Goal: Task Accomplishment & Management: Use online tool/utility

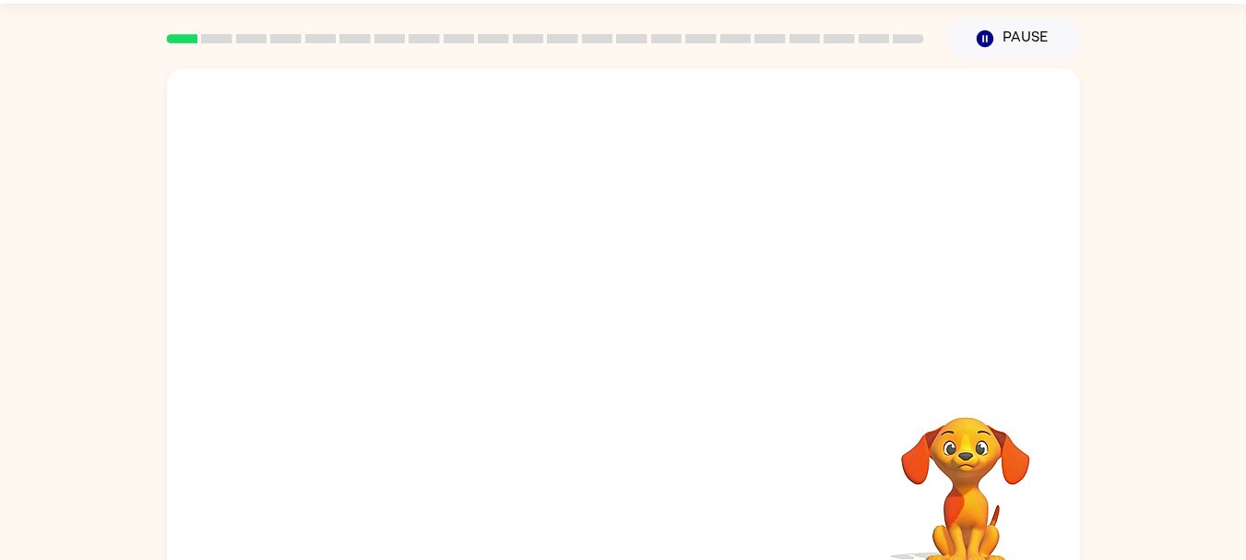
scroll to position [65, 0]
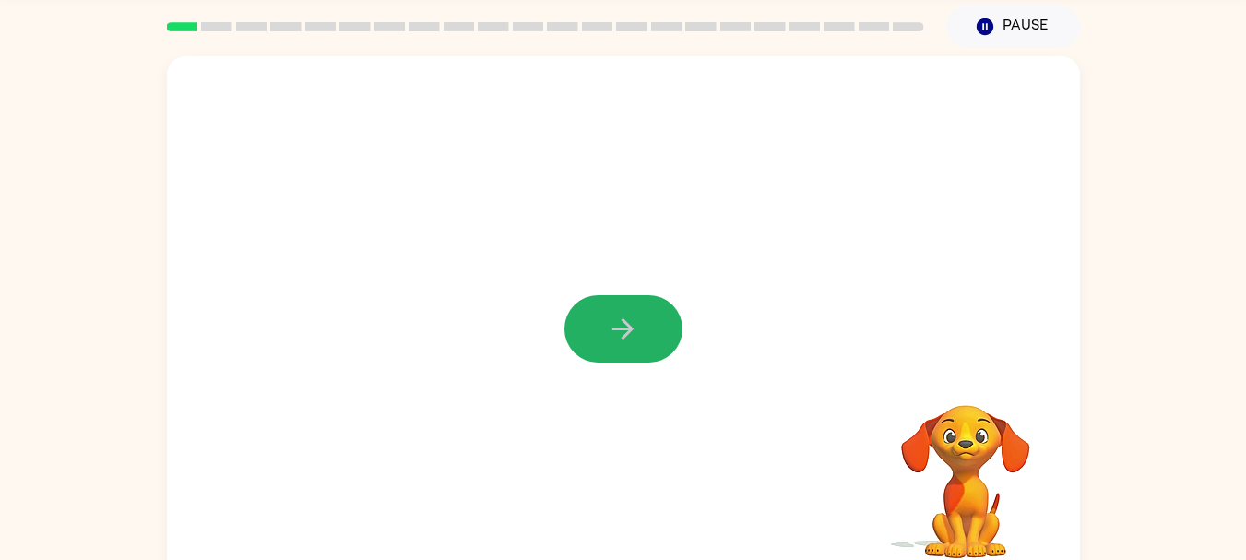
click at [621, 328] on icon "button" at bounding box center [623, 328] width 21 height 21
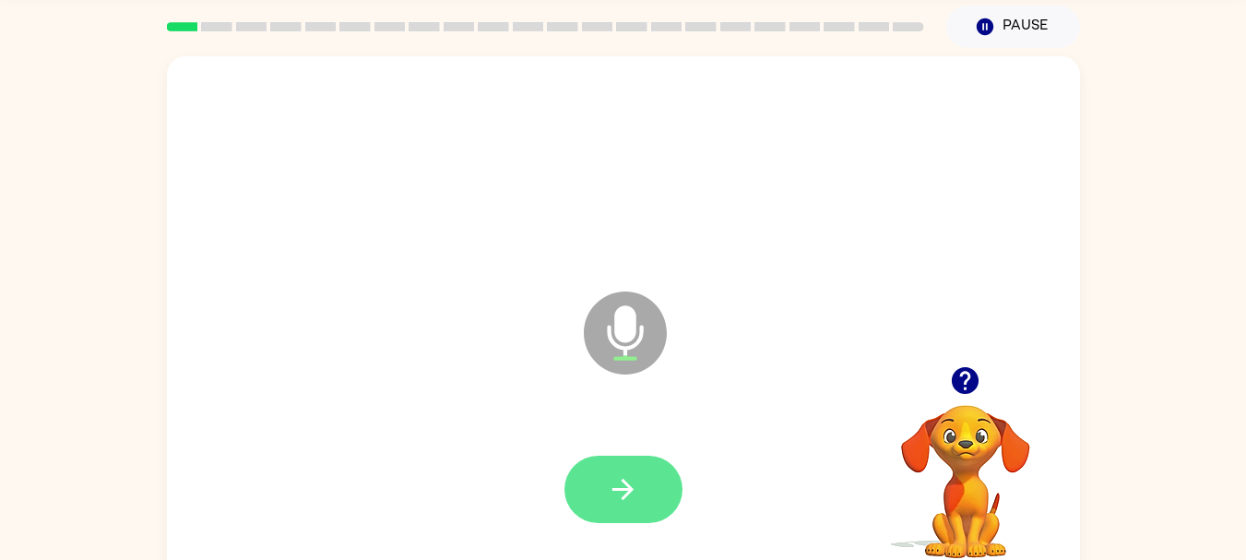
click at [623, 477] on icon "button" at bounding box center [623, 489] width 32 height 32
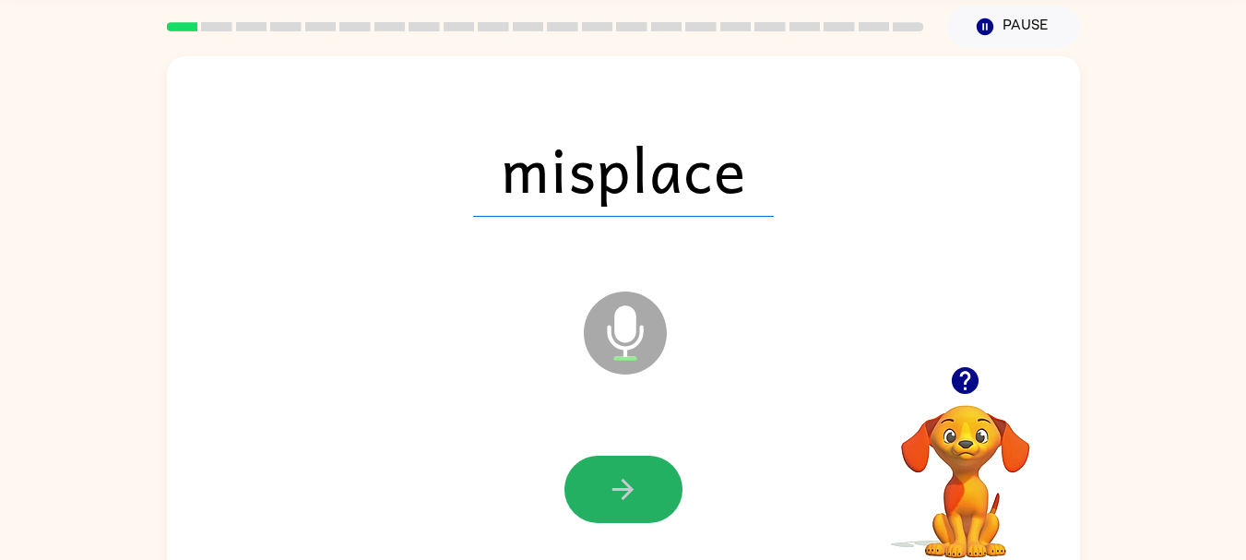
click at [623, 477] on icon "button" at bounding box center [623, 489] width 32 height 32
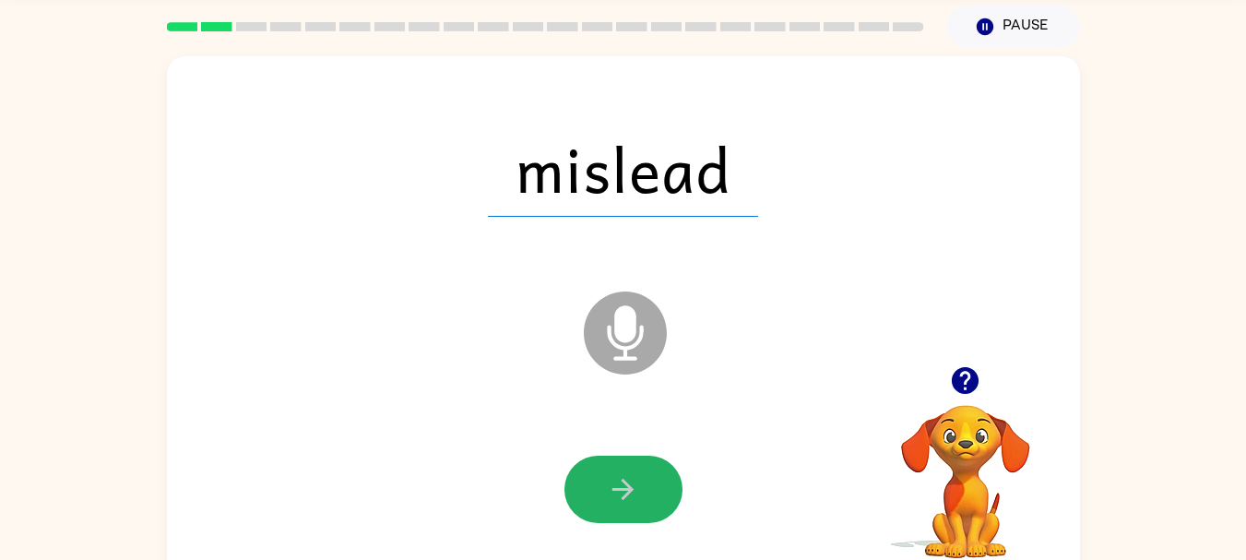
click at [623, 477] on icon "button" at bounding box center [623, 489] width 32 height 32
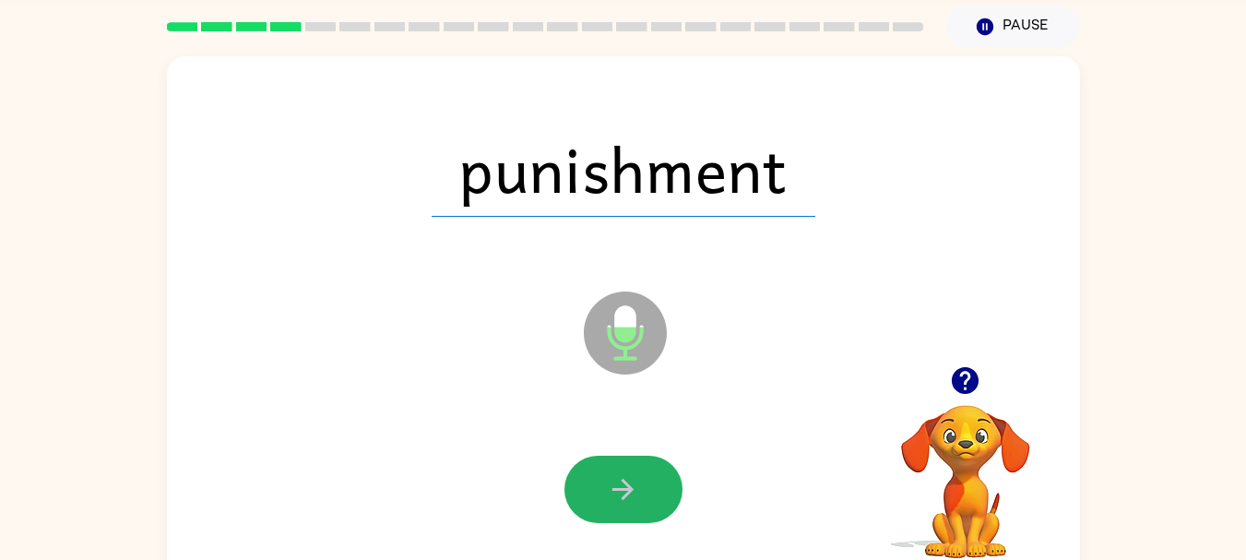
click at [623, 477] on icon "button" at bounding box center [623, 489] width 32 height 32
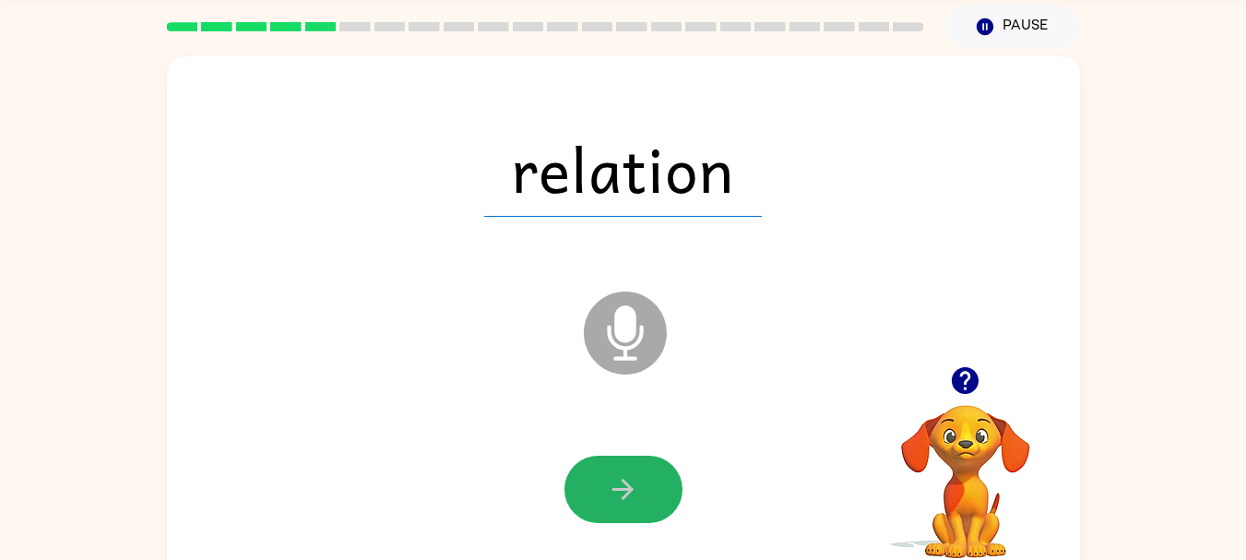
click at [623, 477] on icon "button" at bounding box center [623, 489] width 32 height 32
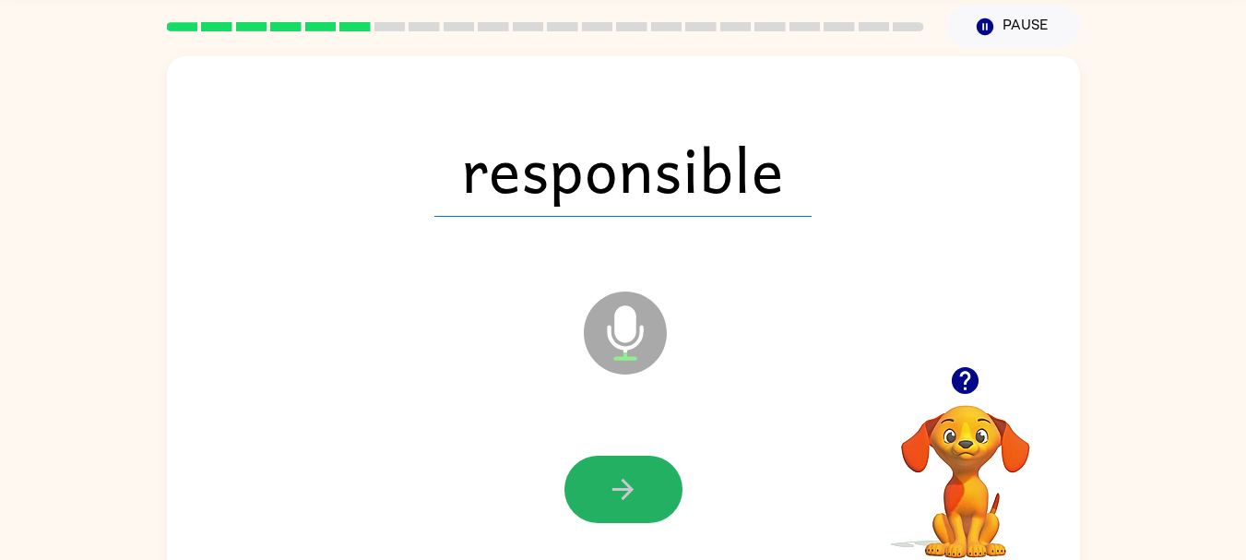
click at [623, 477] on icon "button" at bounding box center [623, 489] width 32 height 32
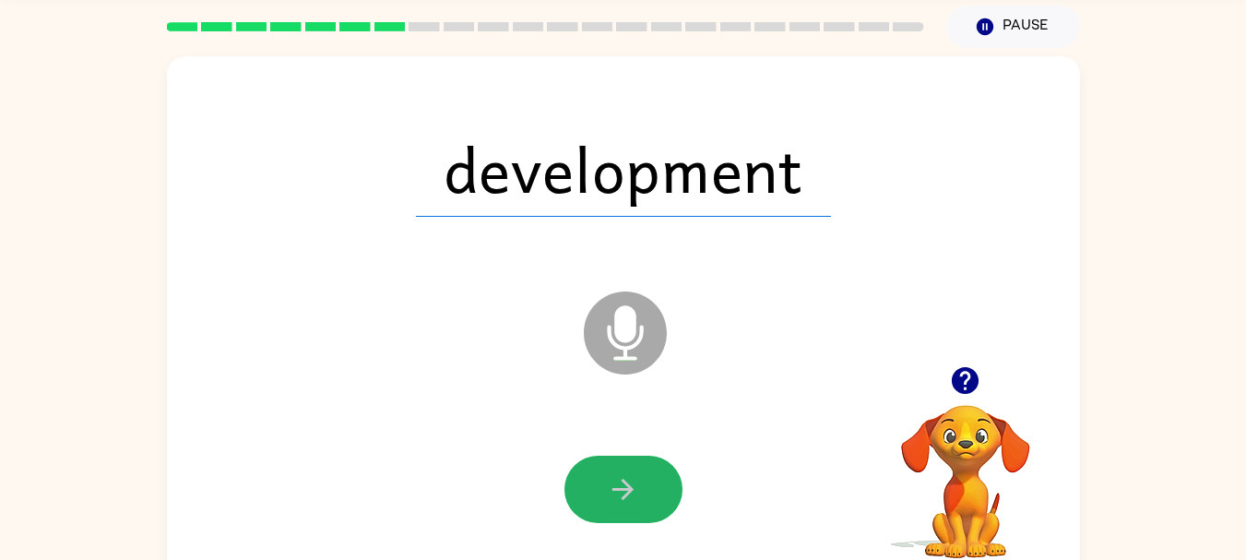
click at [623, 477] on icon "button" at bounding box center [623, 489] width 32 height 32
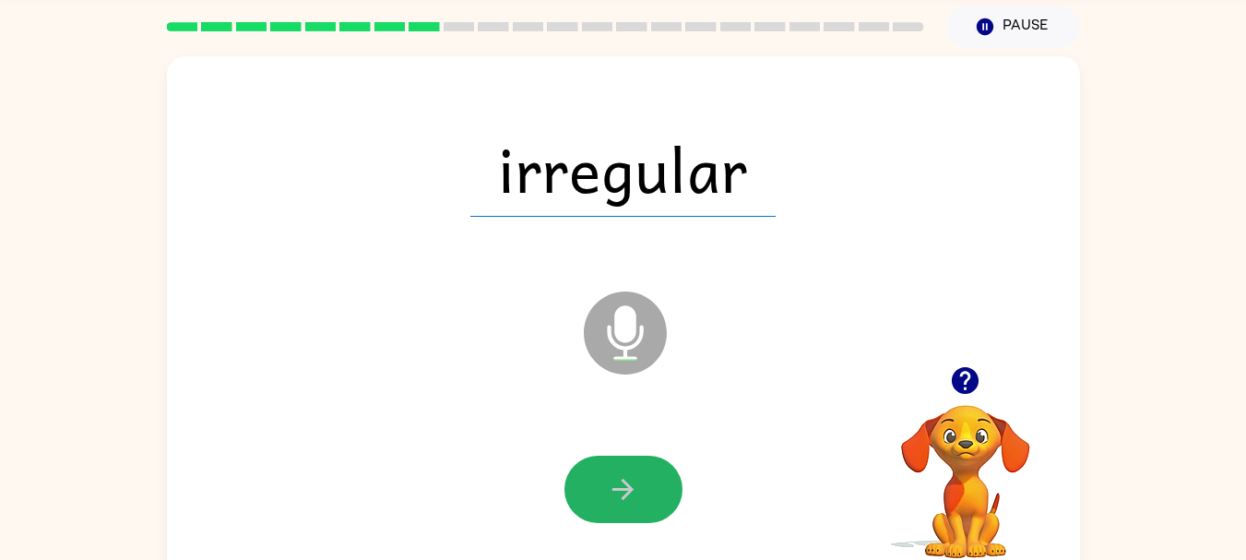
click at [623, 477] on icon "button" at bounding box center [623, 489] width 32 height 32
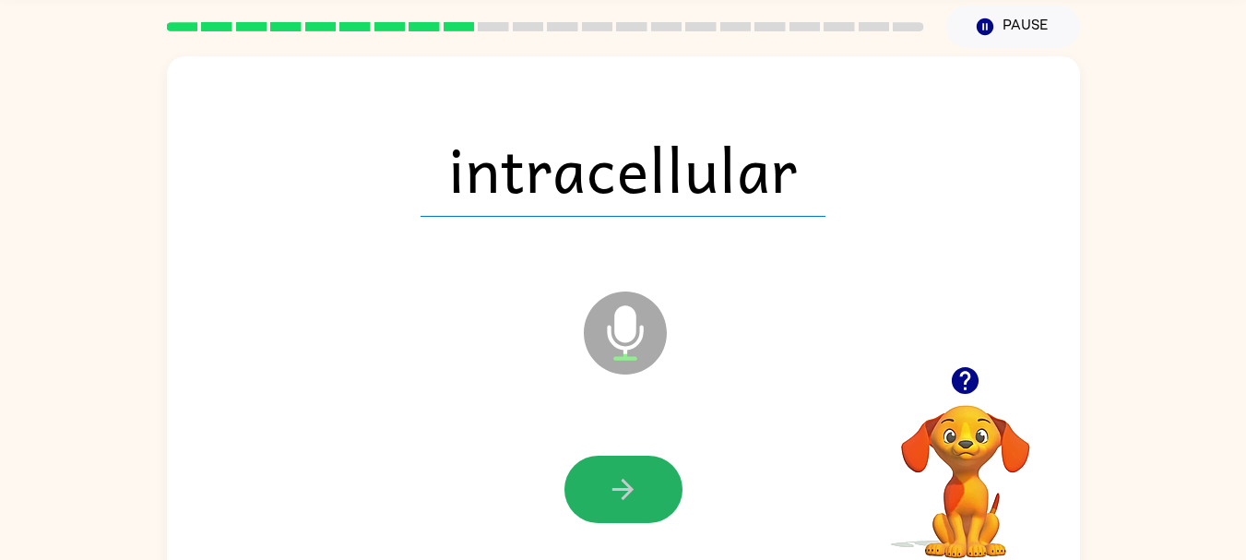
click at [623, 477] on icon "button" at bounding box center [623, 489] width 32 height 32
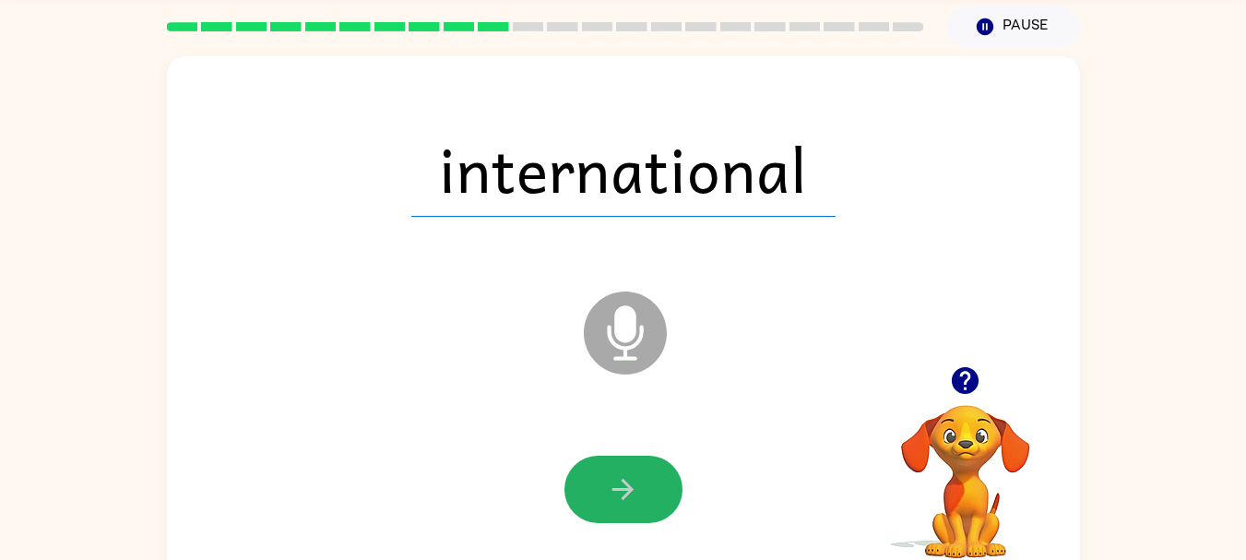
click at [623, 477] on icon "button" at bounding box center [623, 489] width 32 height 32
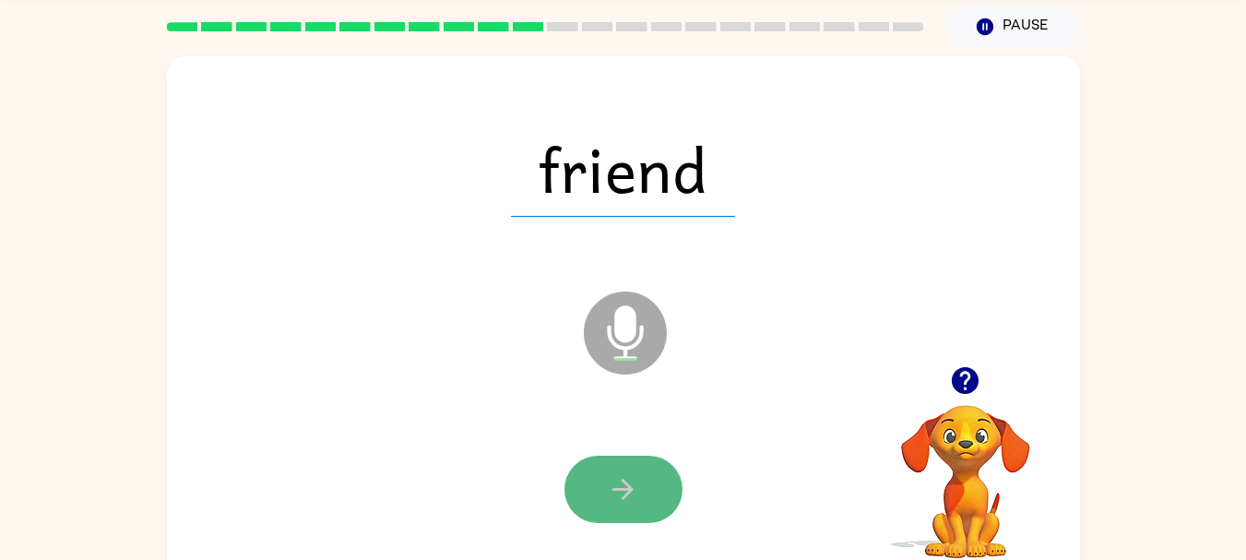
click at [623, 482] on icon "button" at bounding box center [623, 489] width 32 height 32
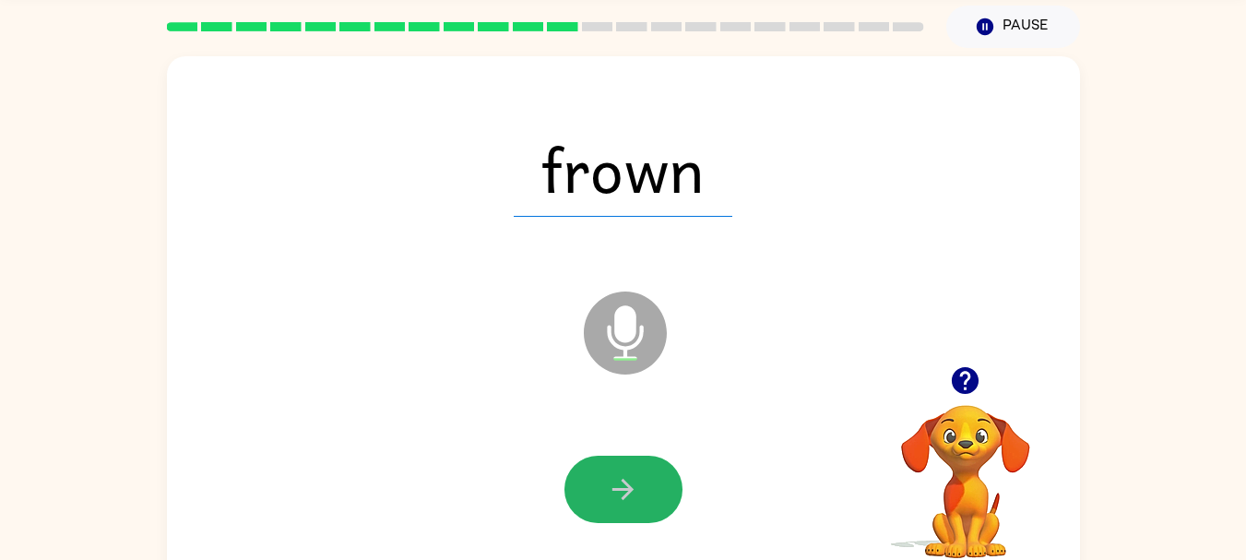
click at [623, 482] on icon "button" at bounding box center [623, 489] width 32 height 32
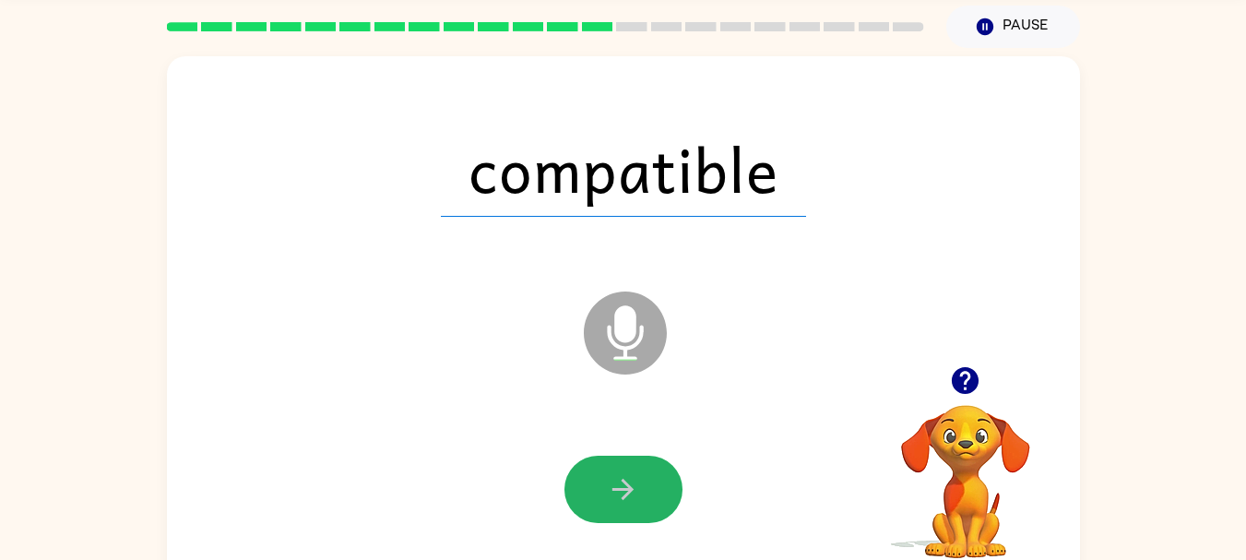
click at [623, 482] on icon "button" at bounding box center [623, 489] width 32 height 32
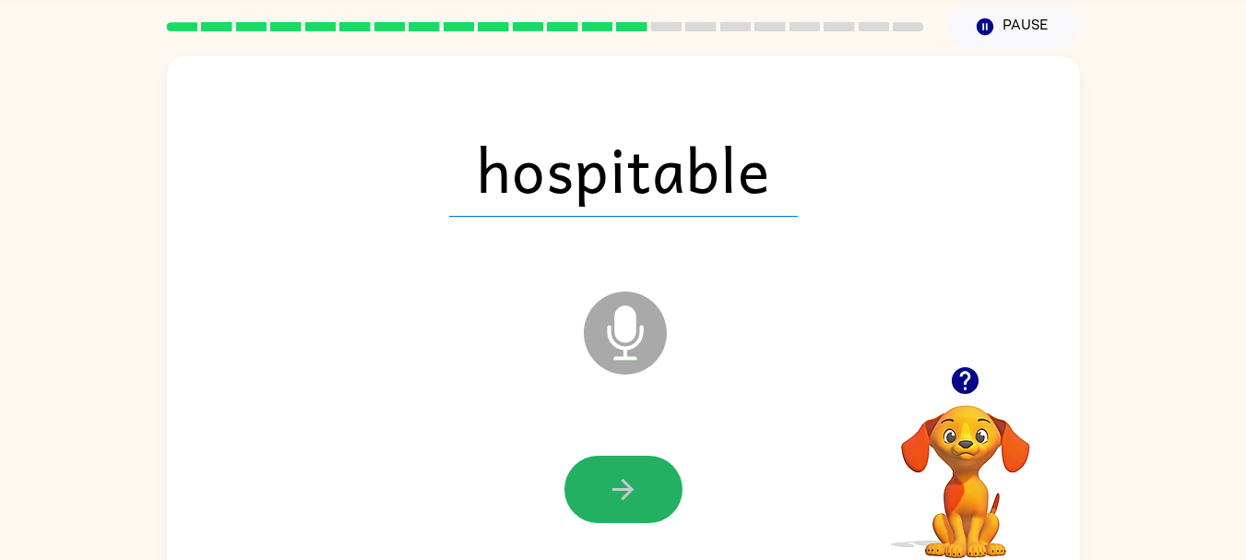
click at [623, 482] on icon "button" at bounding box center [623, 489] width 32 height 32
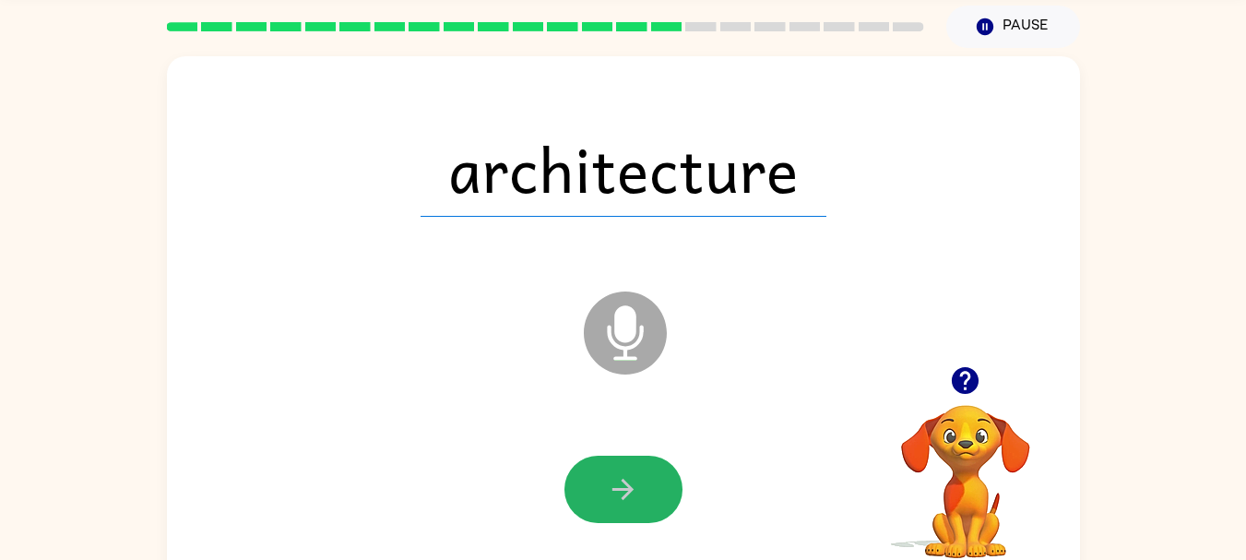
click at [623, 482] on icon "button" at bounding box center [623, 489] width 32 height 32
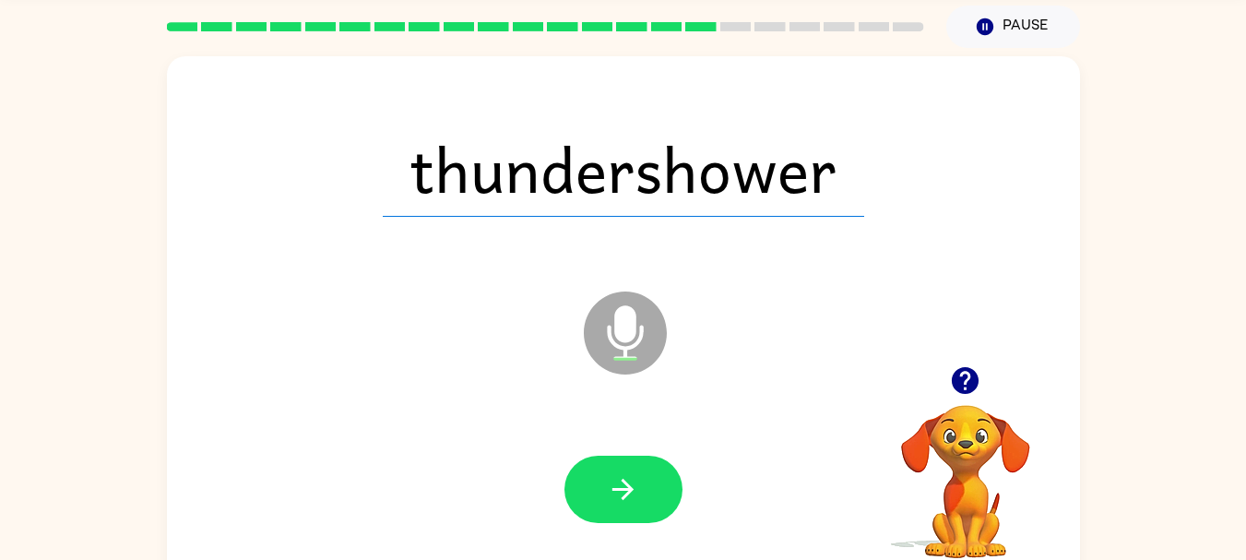
click at [623, 482] on icon "button" at bounding box center [623, 489] width 32 height 32
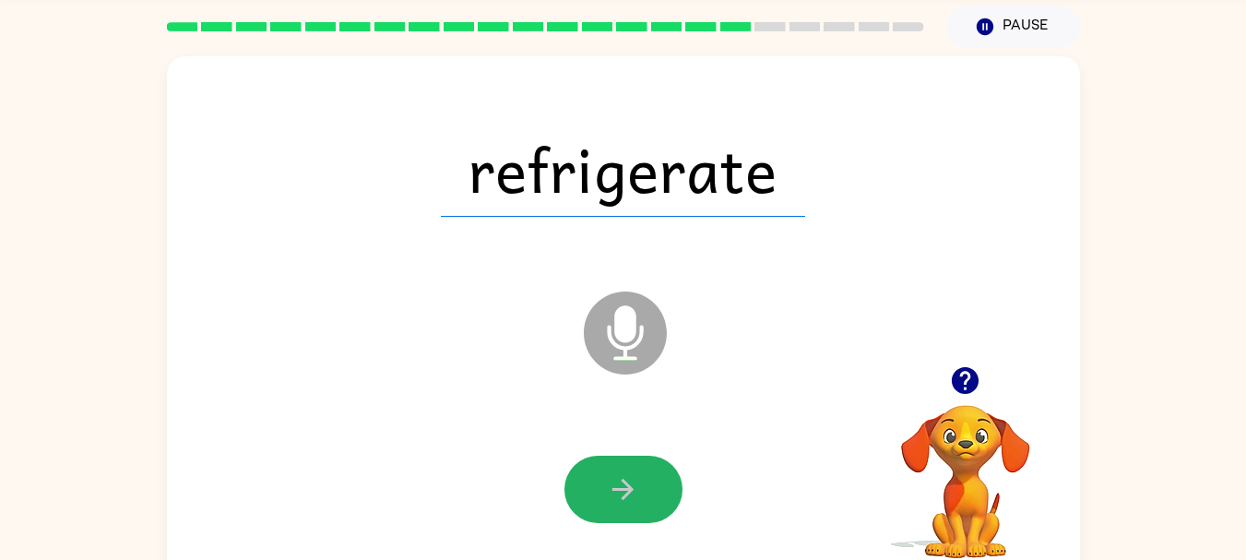
click at [623, 482] on icon "button" at bounding box center [623, 489] width 32 height 32
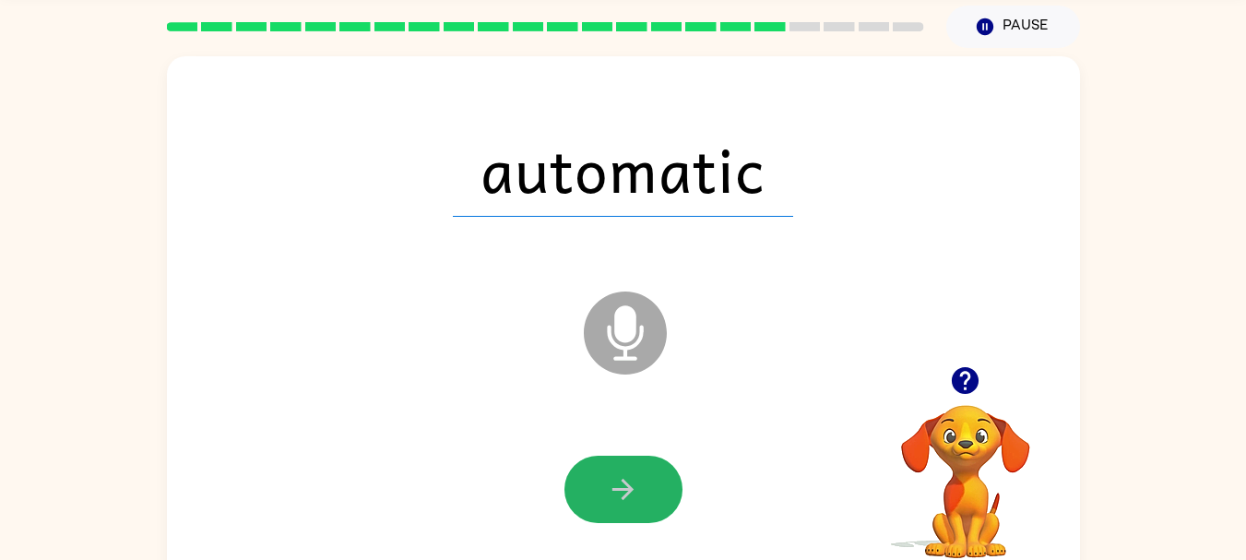
click at [623, 482] on icon "button" at bounding box center [623, 489] width 32 height 32
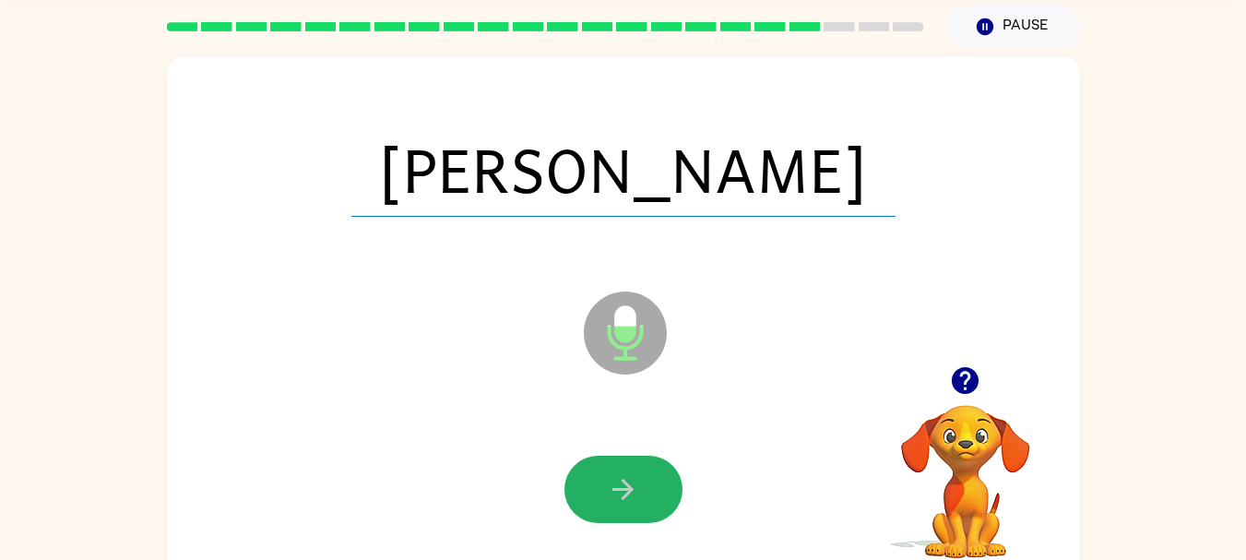
click at [623, 482] on icon "button" at bounding box center [623, 489] width 32 height 32
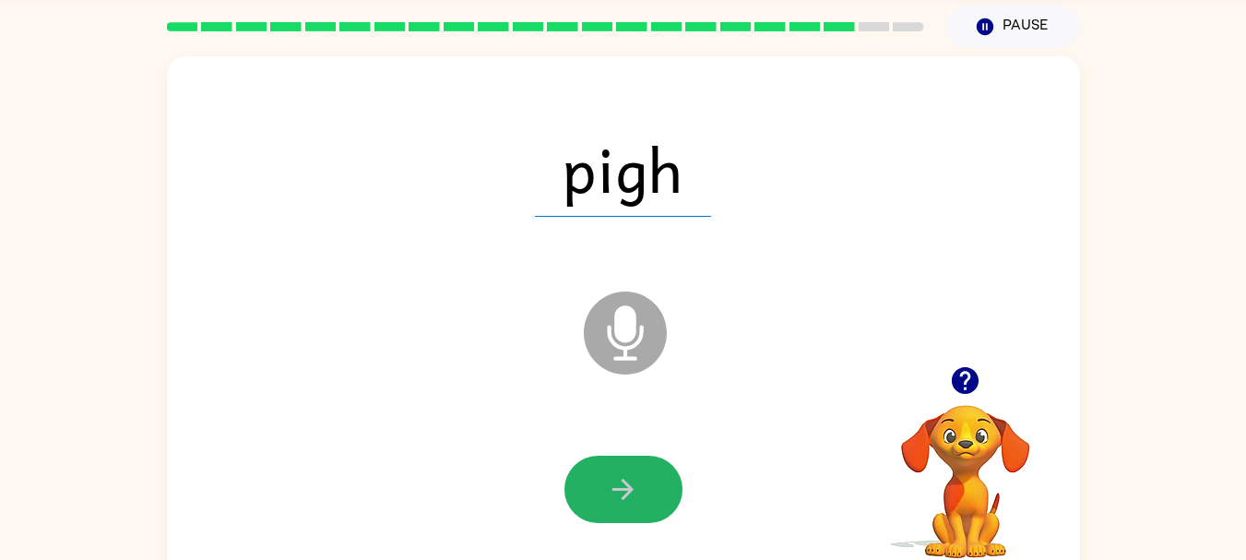
click at [623, 482] on icon "button" at bounding box center [623, 489] width 32 height 32
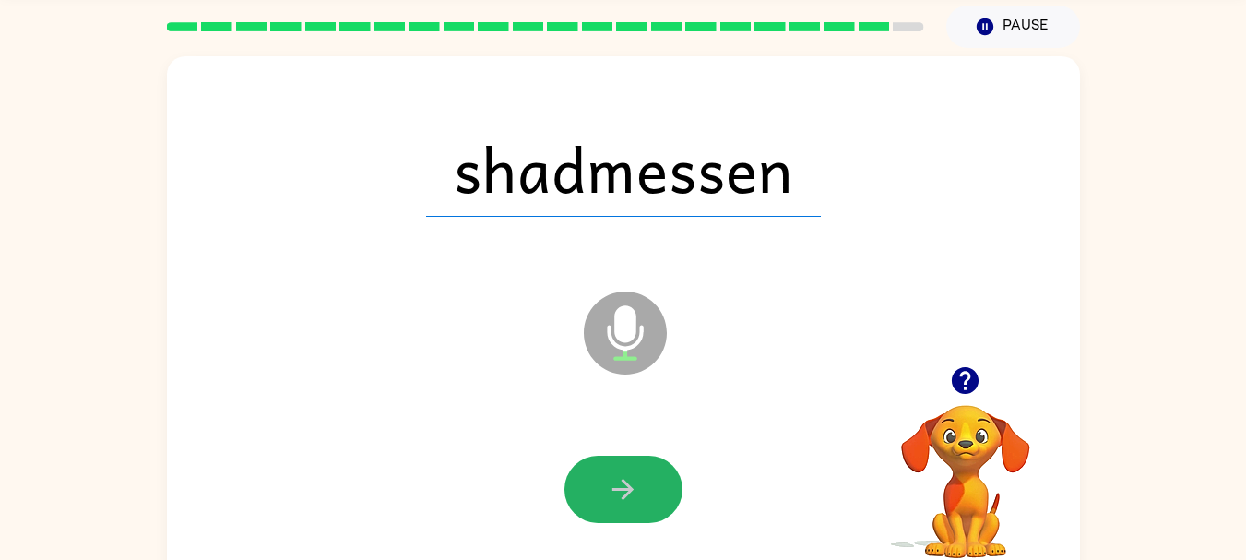
click at [623, 482] on icon "button" at bounding box center [623, 489] width 32 height 32
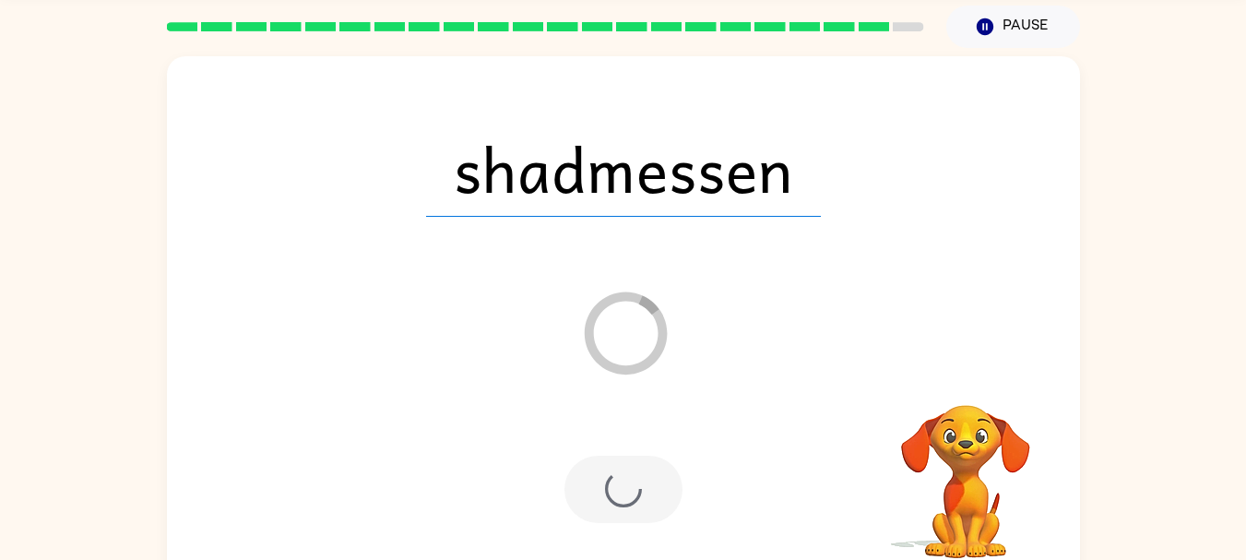
scroll to position [49, 0]
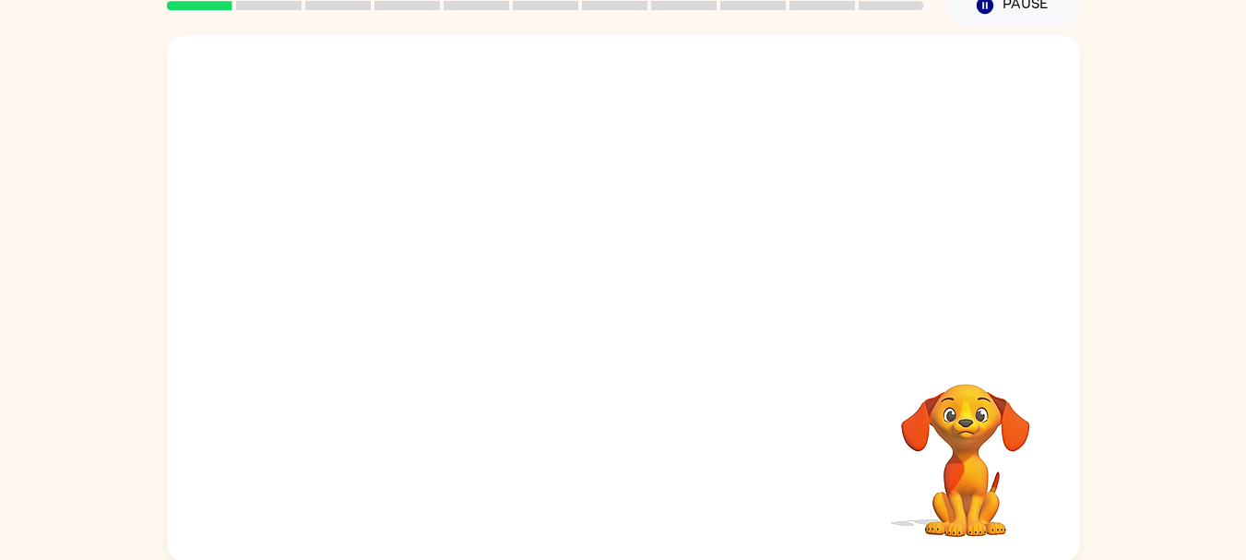
scroll to position [89, 0]
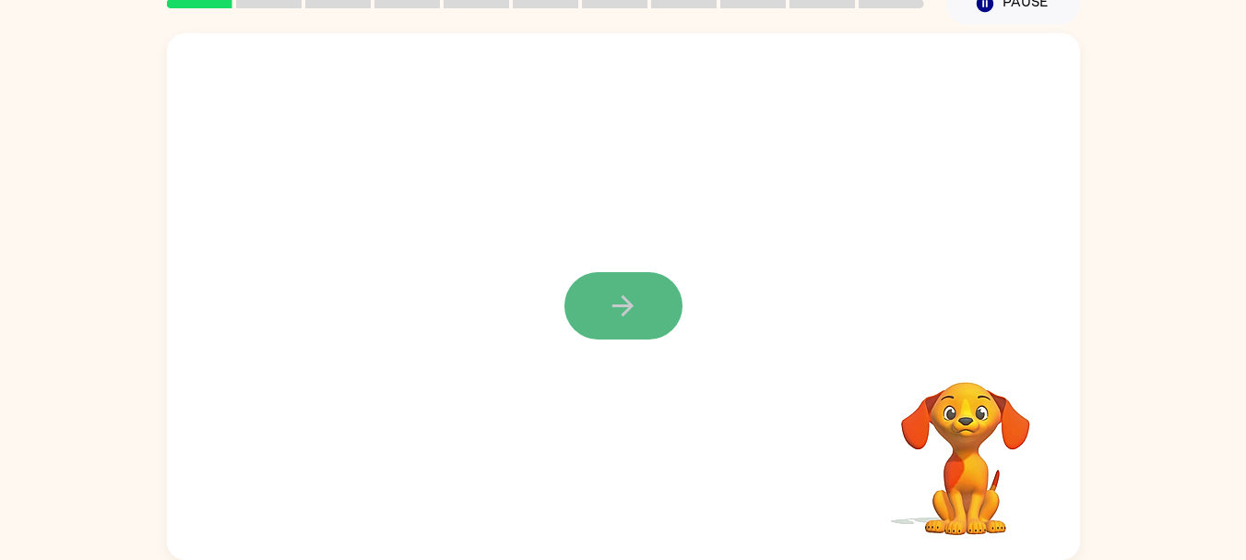
click at [639, 307] on button "button" at bounding box center [624, 305] width 118 height 67
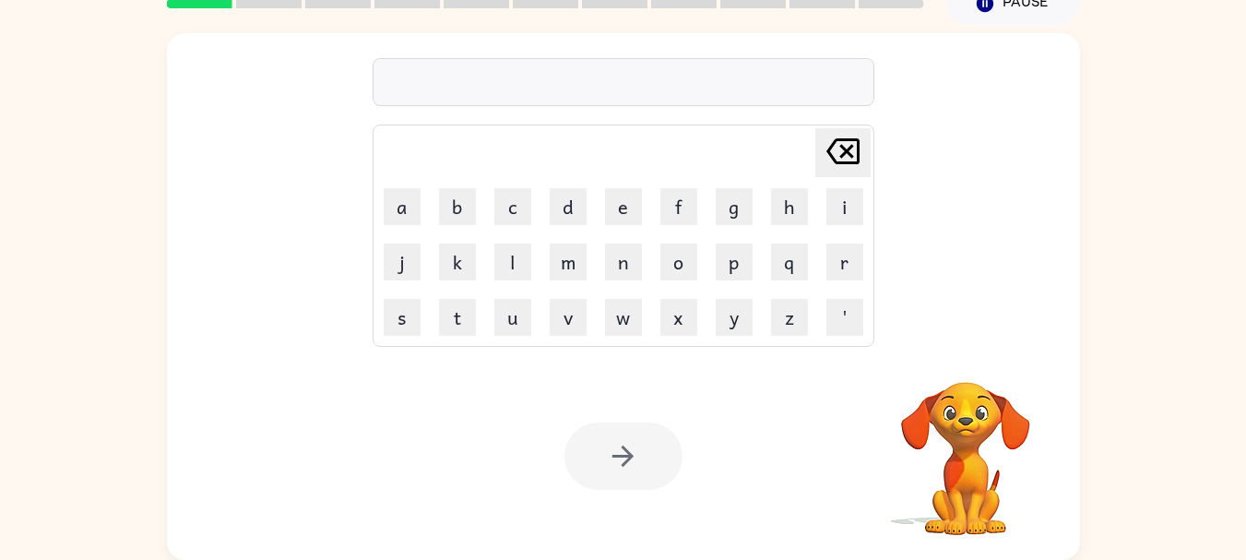
click at [639, 307] on button "w" at bounding box center [623, 317] width 37 height 37
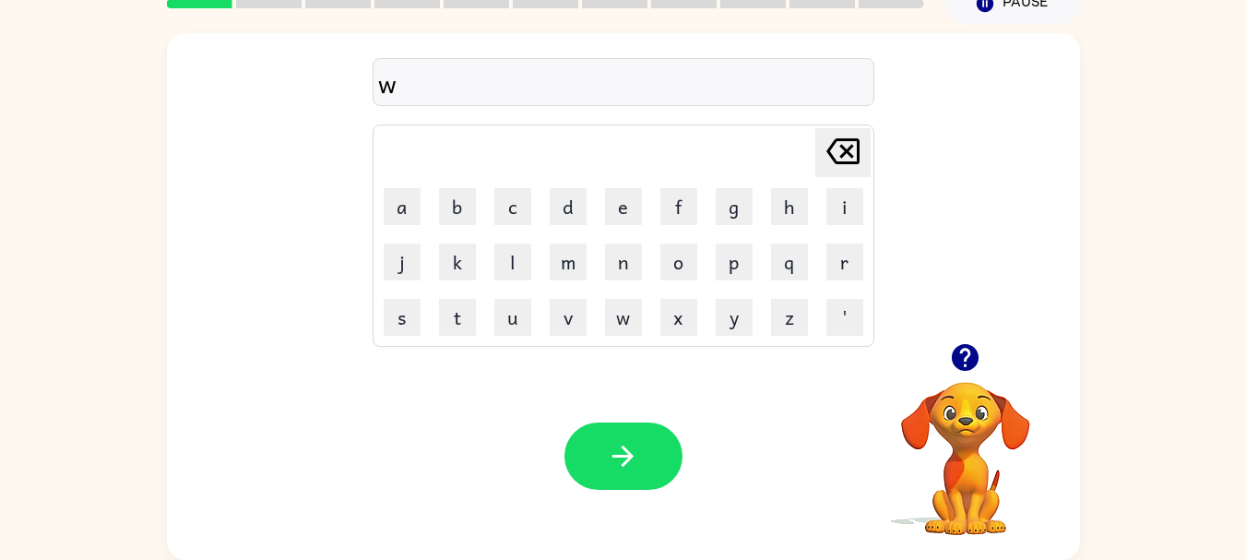
type button "w"
click at [398, 87] on div "wquick" at bounding box center [623, 83] width 491 height 39
click at [853, 152] on icon "[PERSON_NAME] last character input" at bounding box center [843, 151] width 44 height 44
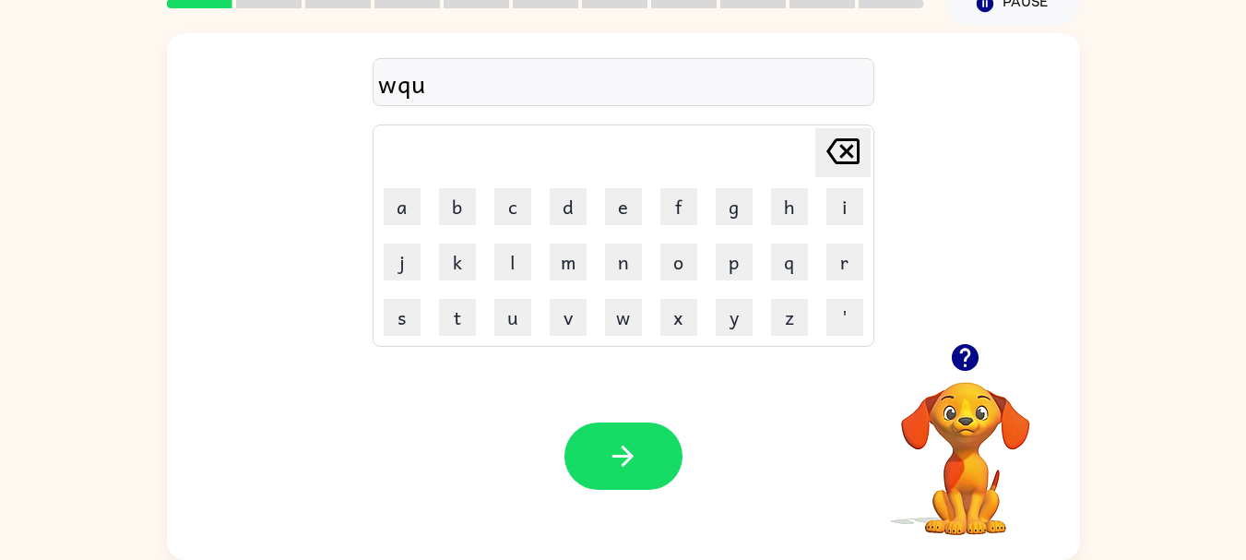
click at [853, 152] on icon "[PERSON_NAME] last character input" at bounding box center [843, 151] width 44 height 44
click at [786, 271] on button "q" at bounding box center [789, 262] width 37 height 37
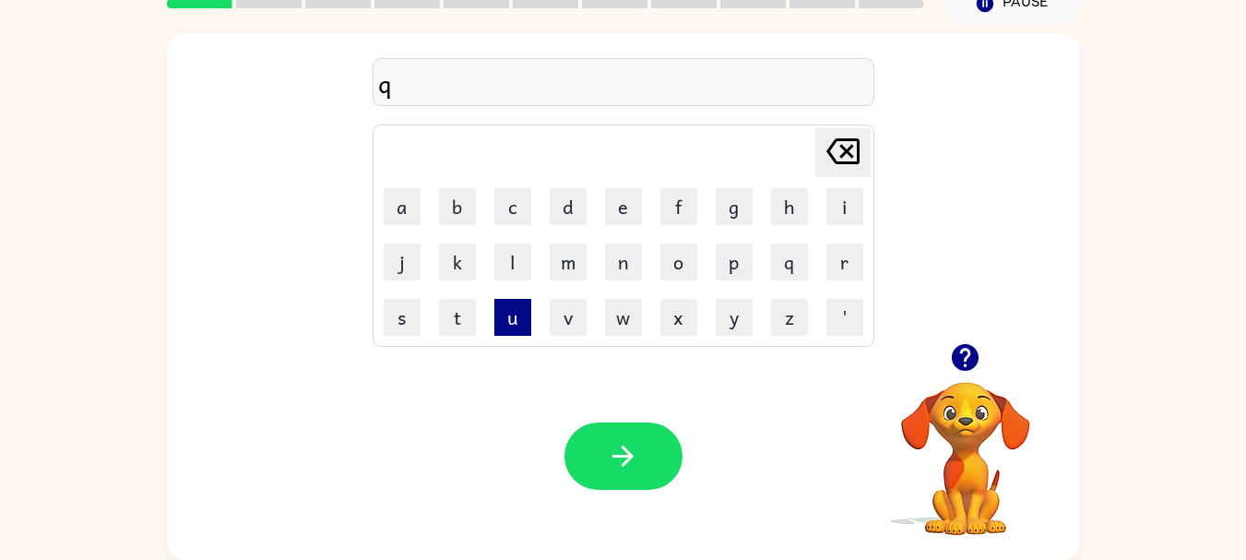
click at [504, 319] on button "u" at bounding box center [512, 317] width 37 height 37
click at [843, 202] on button "i" at bounding box center [845, 206] width 37 height 37
click at [494, 205] on button "c" at bounding box center [512, 206] width 37 height 37
click at [451, 256] on button "k" at bounding box center [457, 262] width 37 height 37
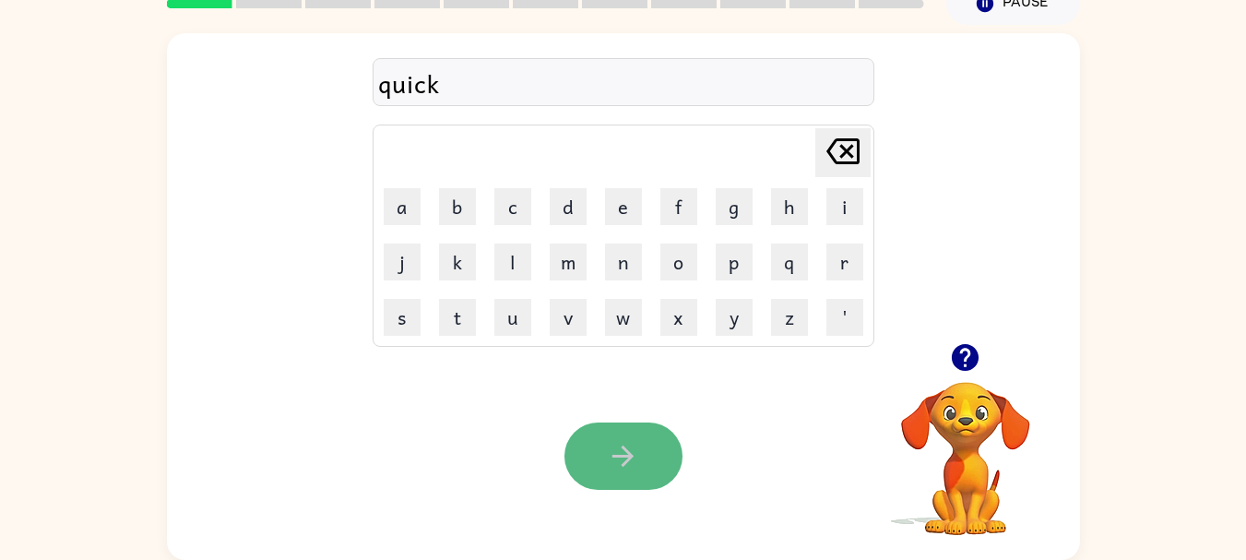
click at [615, 440] on icon "button" at bounding box center [623, 456] width 32 height 32
click at [621, 446] on icon "button" at bounding box center [623, 456] width 32 height 32
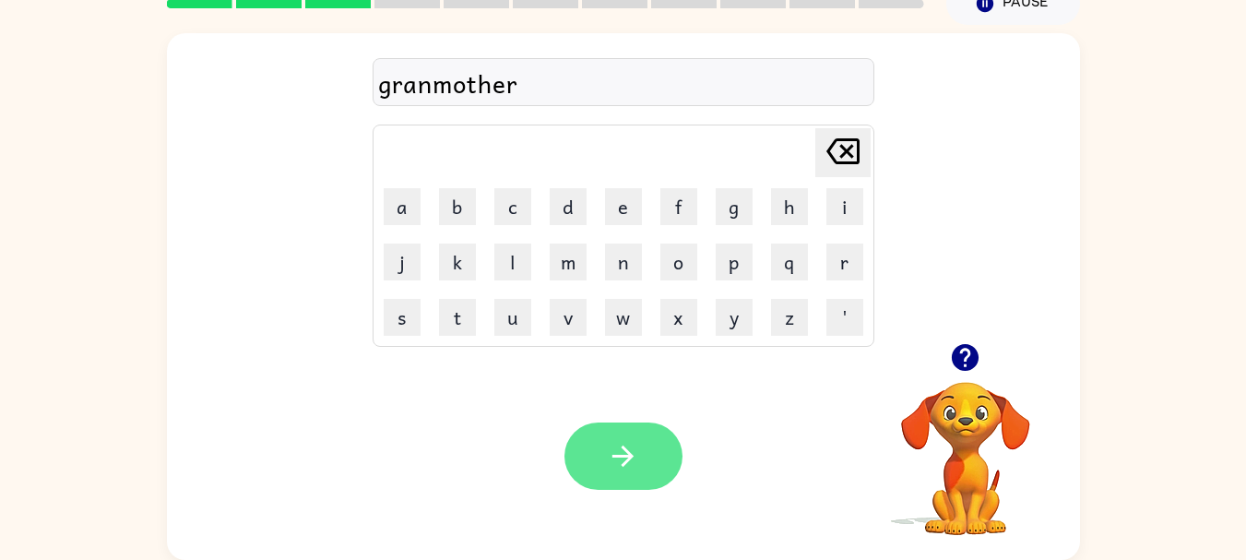
click at [657, 446] on button "button" at bounding box center [624, 455] width 118 height 67
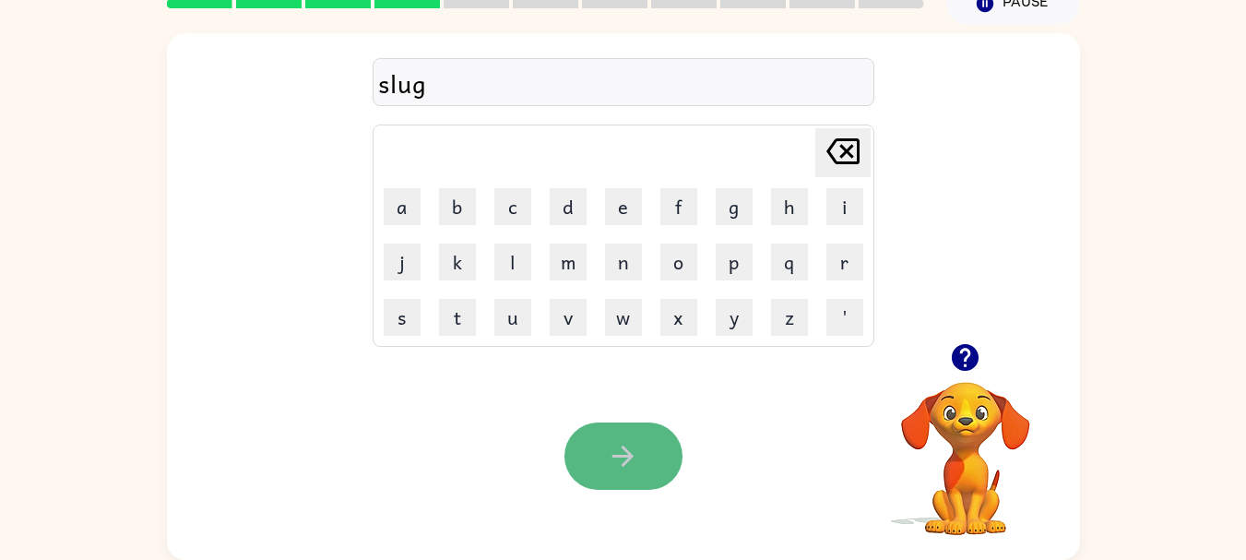
click at [635, 457] on icon "button" at bounding box center [623, 456] width 32 height 32
click at [631, 457] on icon "button" at bounding box center [623, 456] width 21 height 21
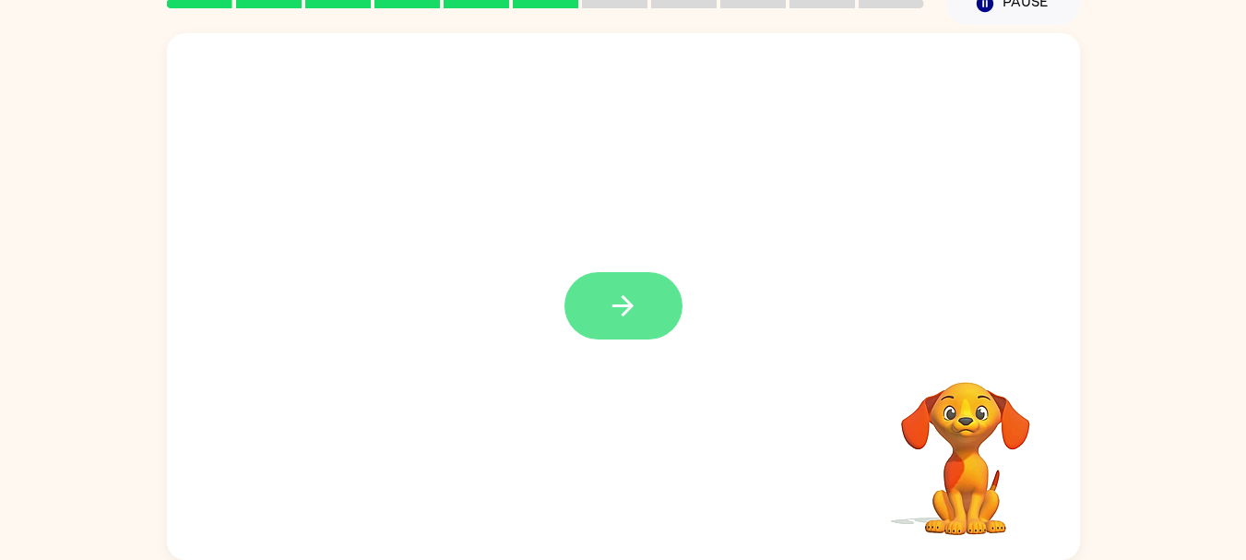
click at [631, 306] on icon "button" at bounding box center [623, 305] width 21 height 21
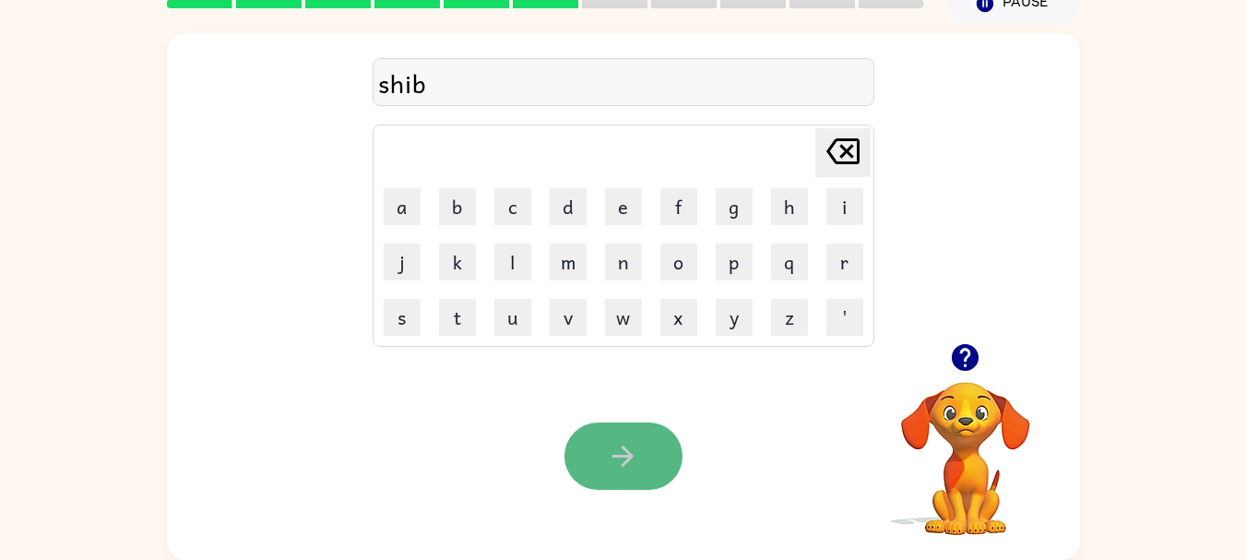
click at [613, 448] on icon "button" at bounding box center [623, 456] width 32 height 32
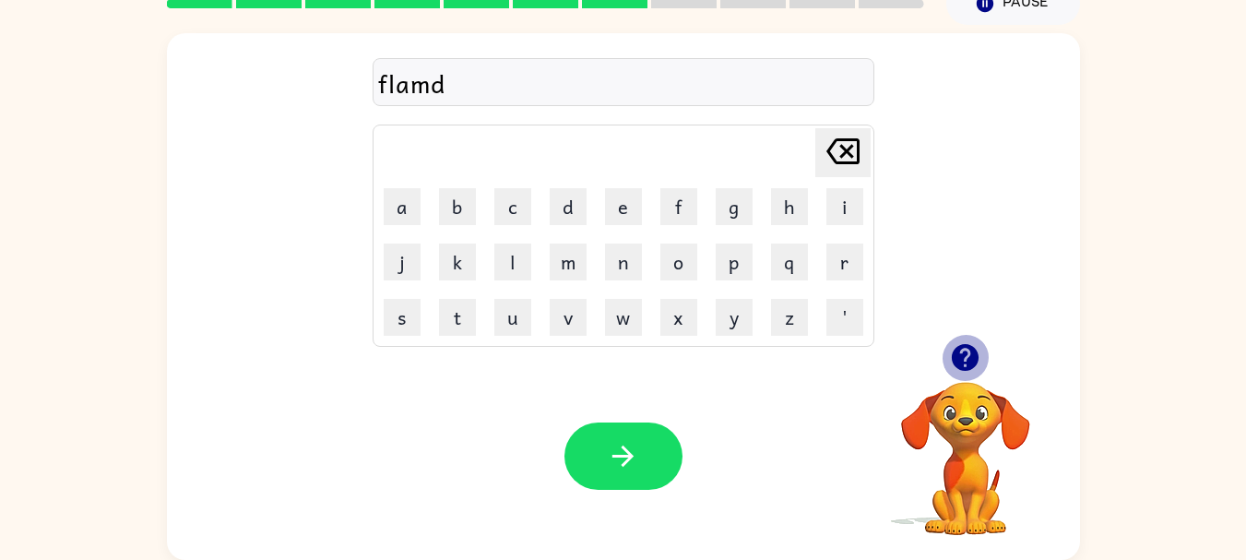
click at [967, 359] on icon "button" at bounding box center [965, 357] width 32 height 32
click at [429, 98] on div "flamd" at bounding box center [623, 83] width 491 height 39
click at [425, 83] on div "flamd" at bounding box center [623, 83] width 491 height 39
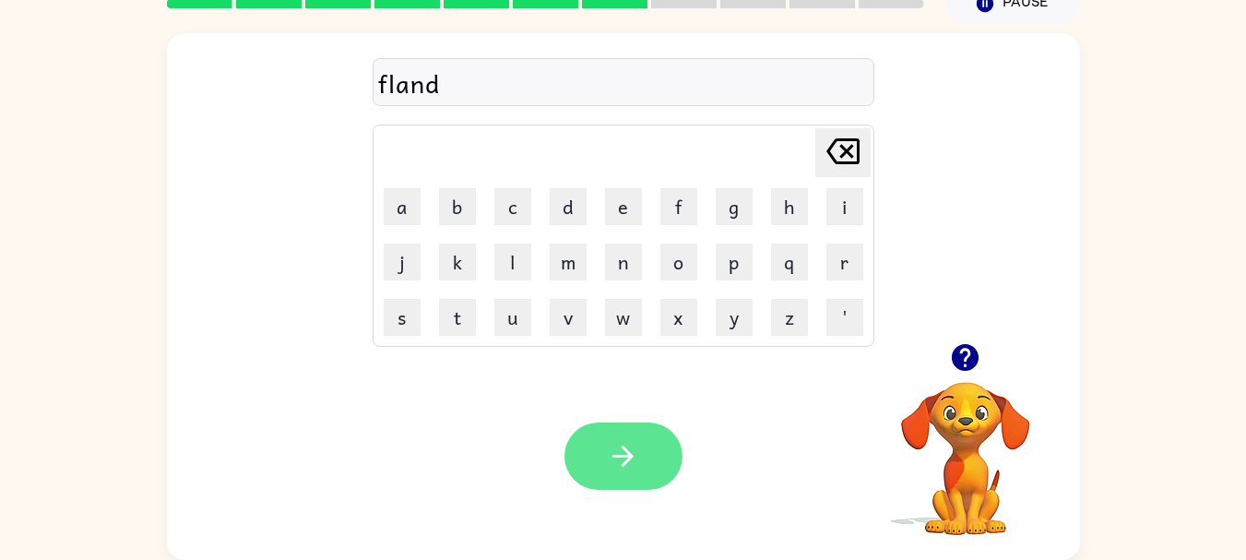
click at [637, 458] on icon "button" at bounding box center [623, 456] width 32 height 32
click at [642, 475] on button "button" at bounding box center [624, 455] width 118 height 67
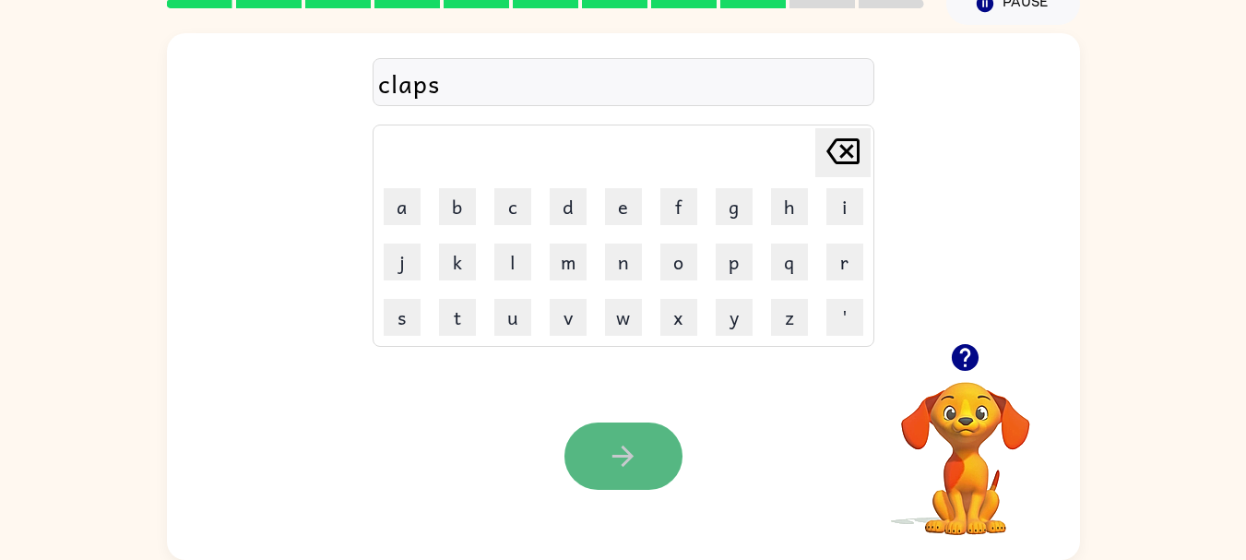
click at [637, 471] on icon "button" at bounding box center [623, 456] width 32 height 32
click at [635, 463] on icon "button" at bounding box center [623, 456] width 32 height 32
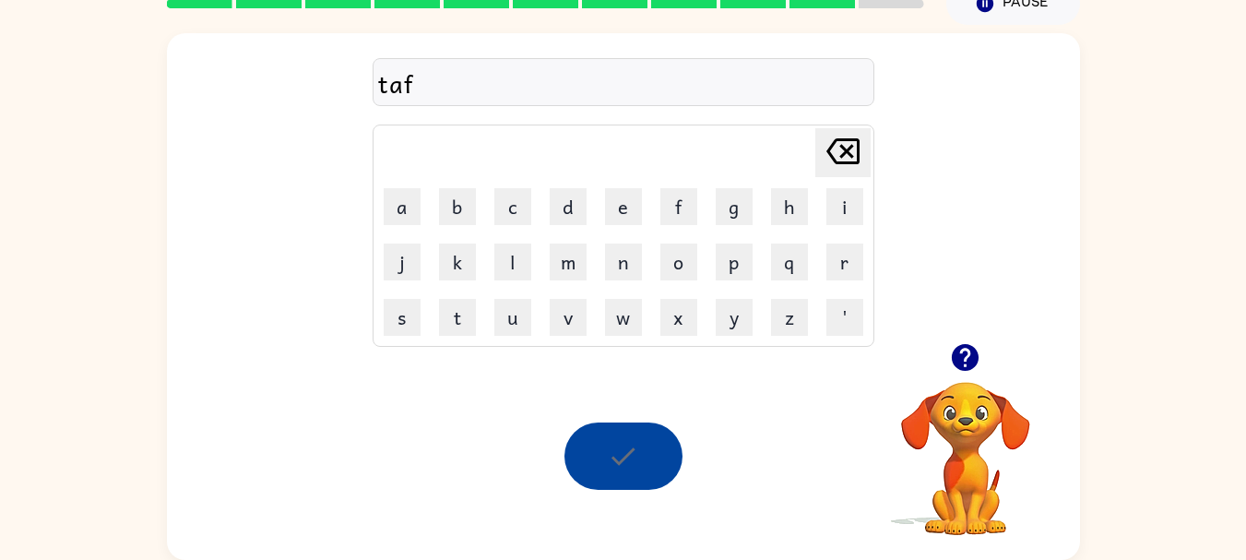
scroll to position [55, 0]
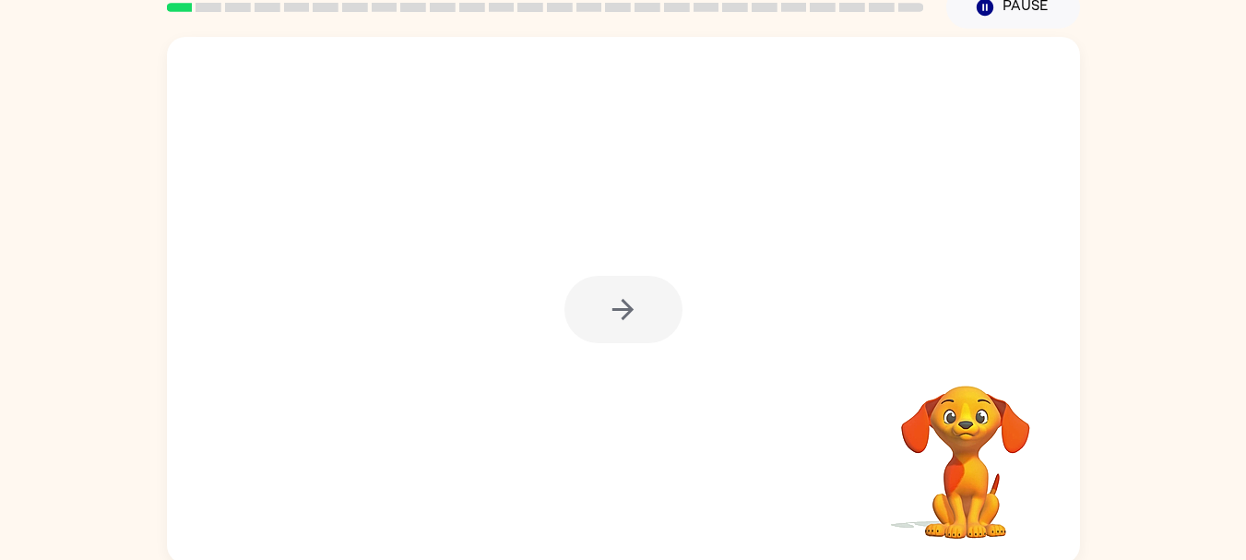
scroll to position [89, 0]
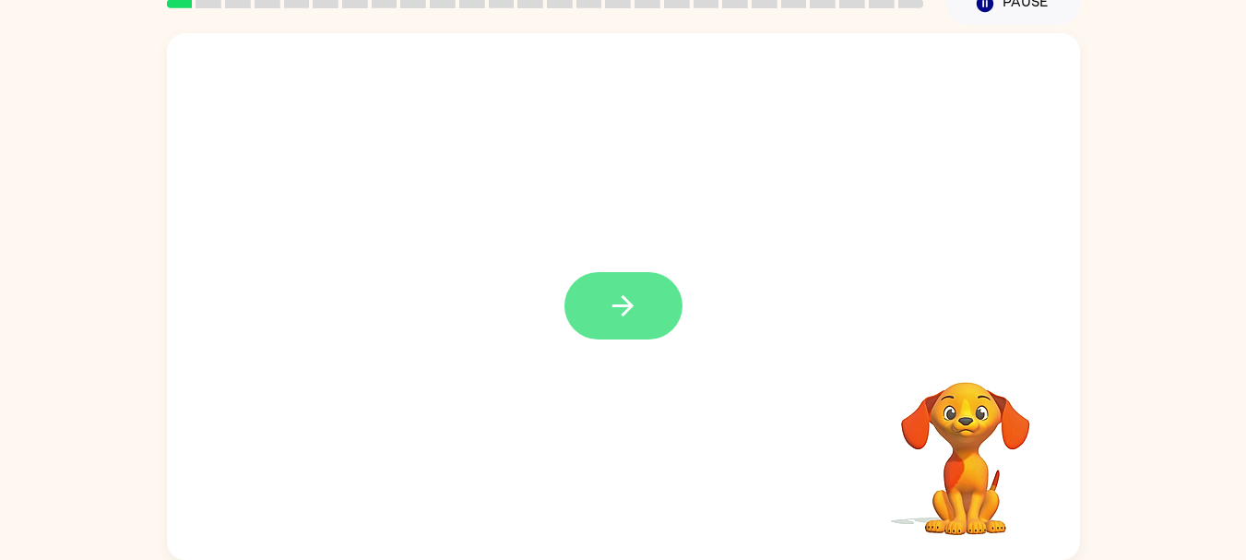
click at [642, 303] on button "button" at bounding box center [624, 305] width 118 height 67
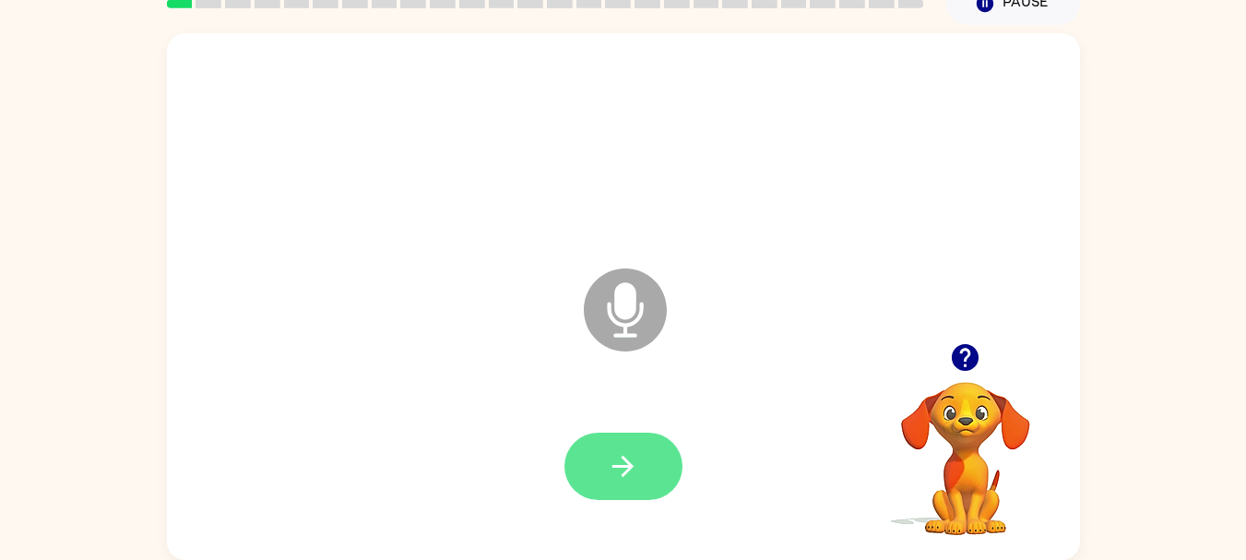
click at [634, 450] on icon "button" at bounding box center [623, 466] width 32 height 32
click at [613, 459] on icon "button" at bounding box center [623, 466] width 32 height 32
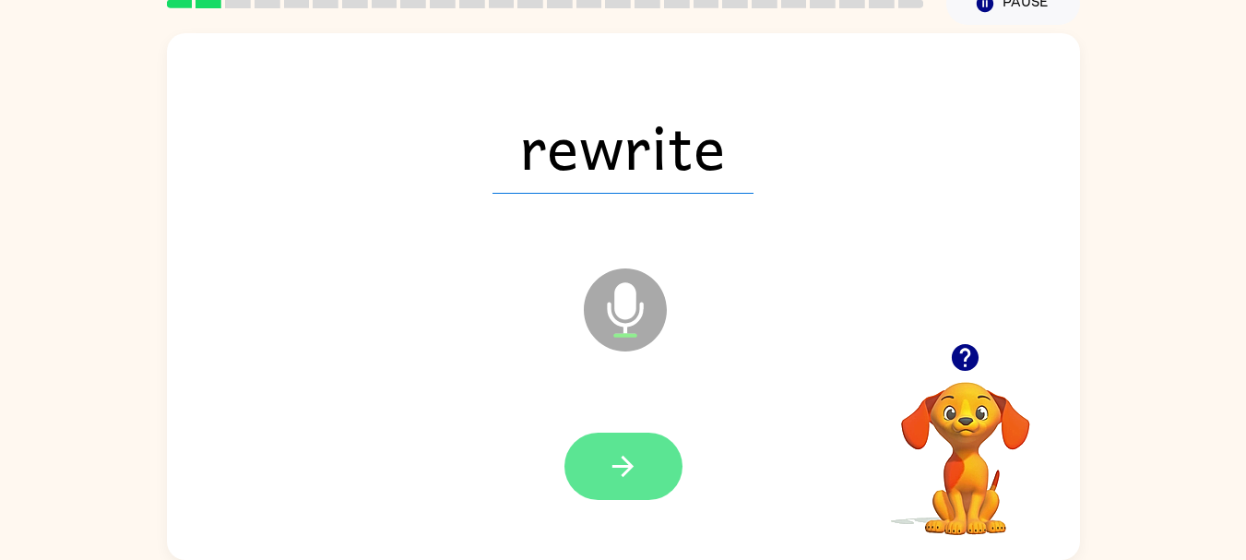
click at [627, 473] on icon "button" at bounding box center [623, 466] width 32 height 32
click at [629, 466] on icon "button" at bounding box center [623, 466] width 21 height 21
click at [625, 459] on icon "button" at bounding box center [623, 466] width 21 height 21
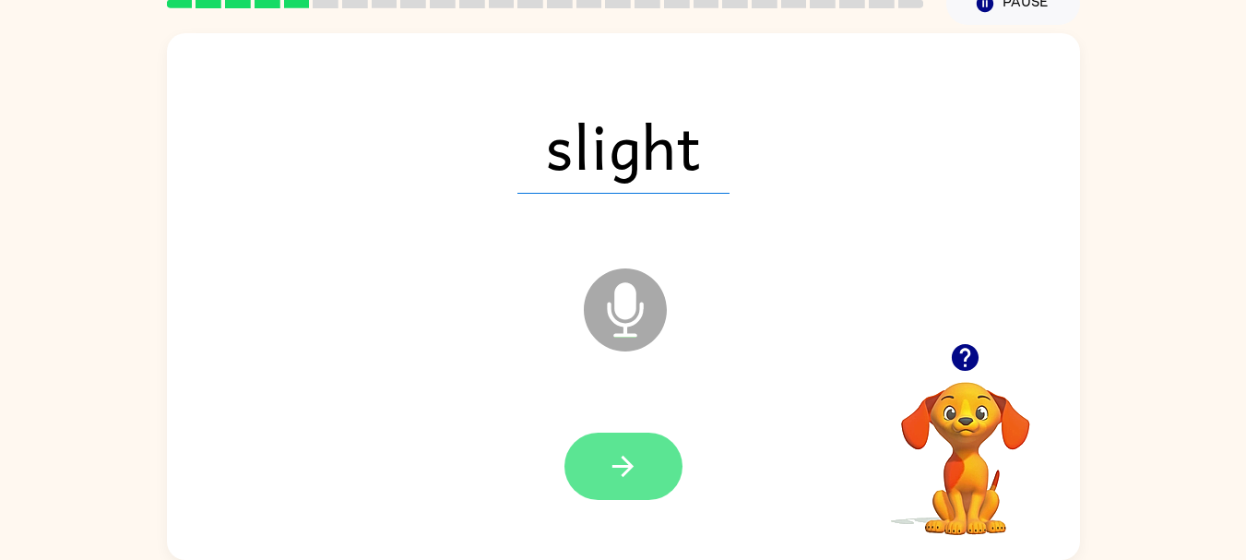
click at [627, 468] on icon "button" at bounding box center [623, 466] width 32 height 32
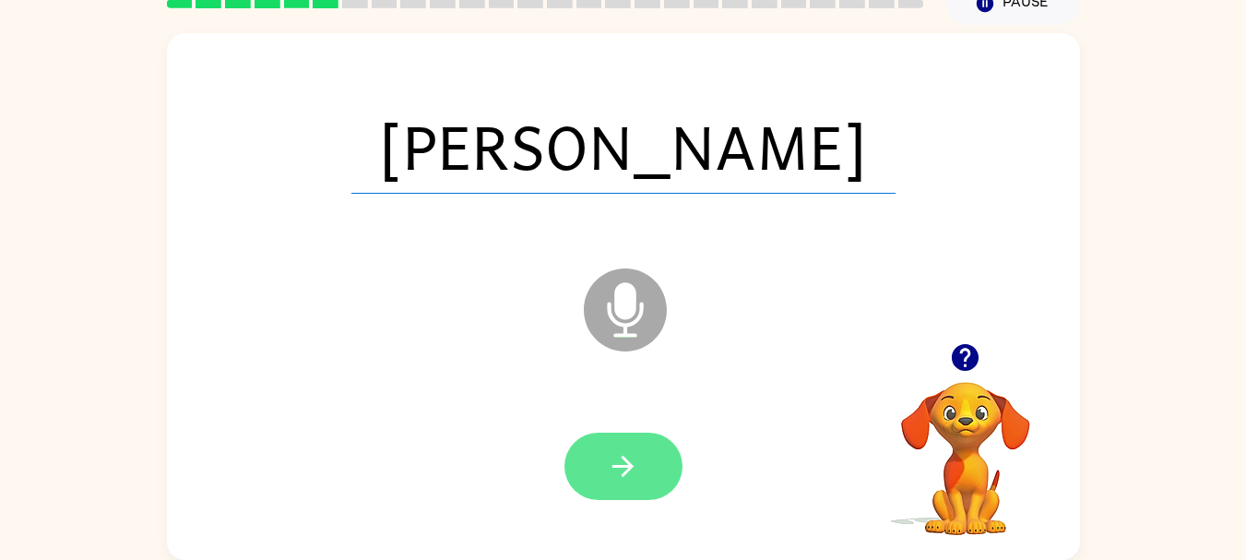
click at [643, 454] on button "button" at bounding box center [624, 466] width 118 height 67
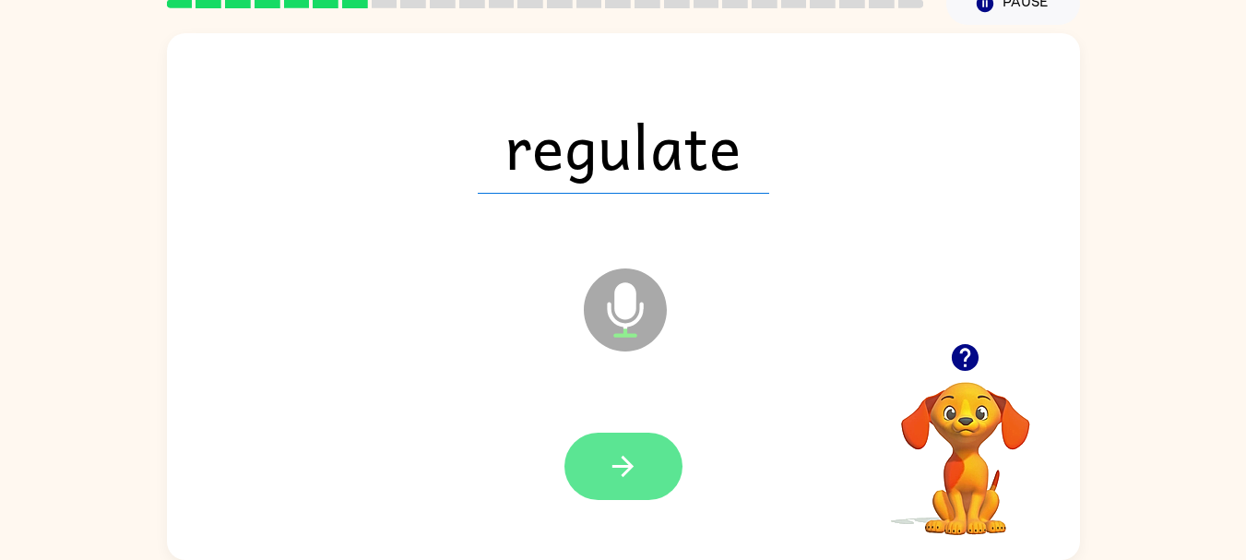
click at [634, 464] on icon "button" at bounding box center [623, 466] width 32 height 32
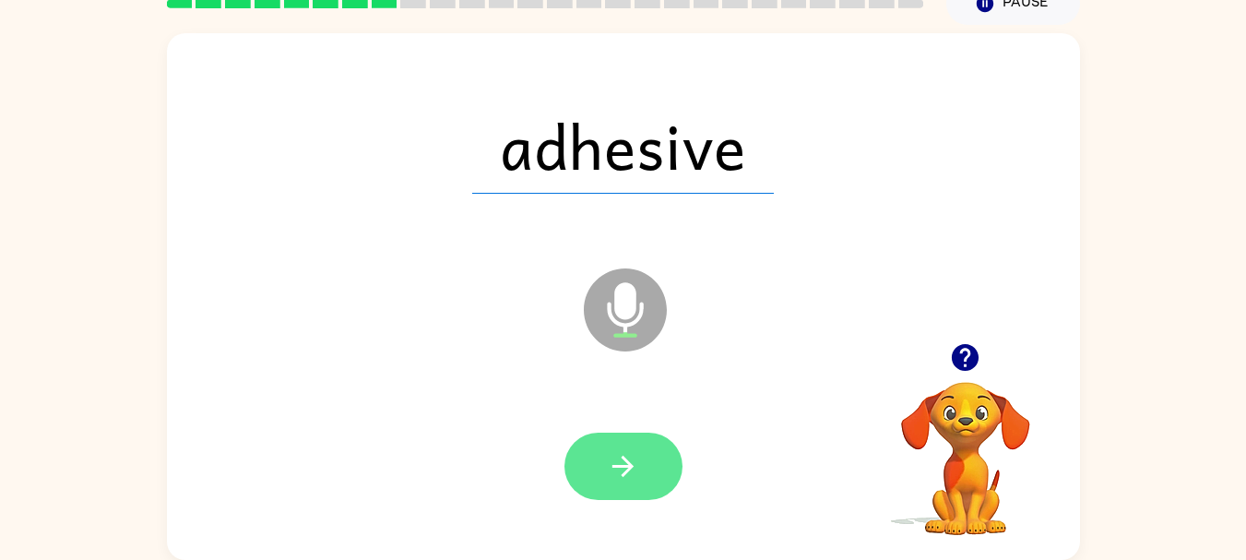
click at [613, 459] on icon "button" at bounding box center [623, 466] width 32 height 32
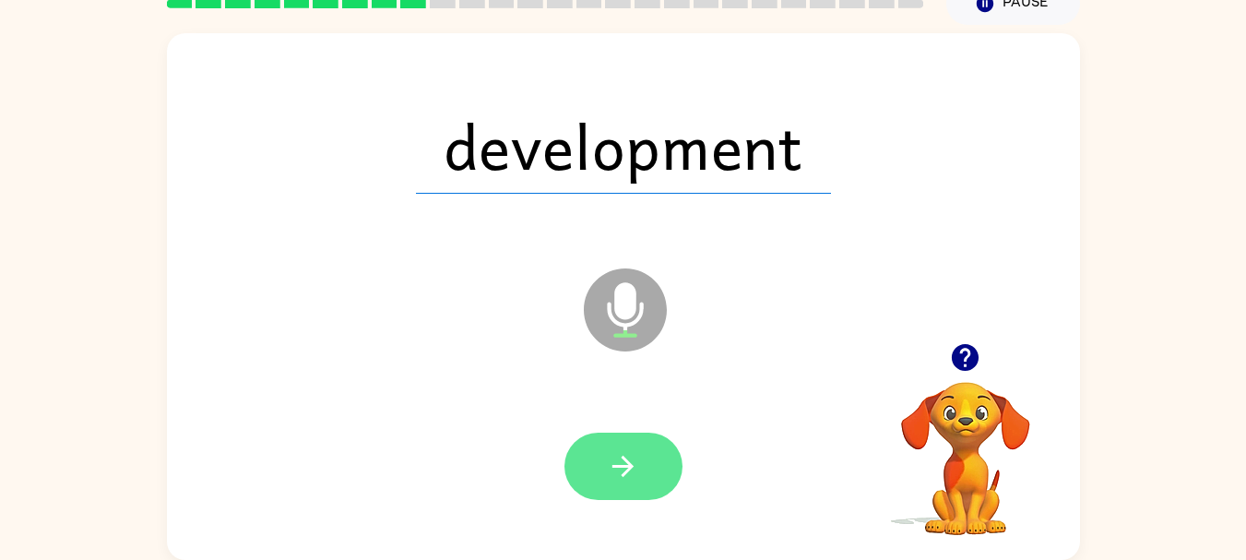
click at [601, 468] on button "button" at bounding box center [624, 466] width 118 height 67
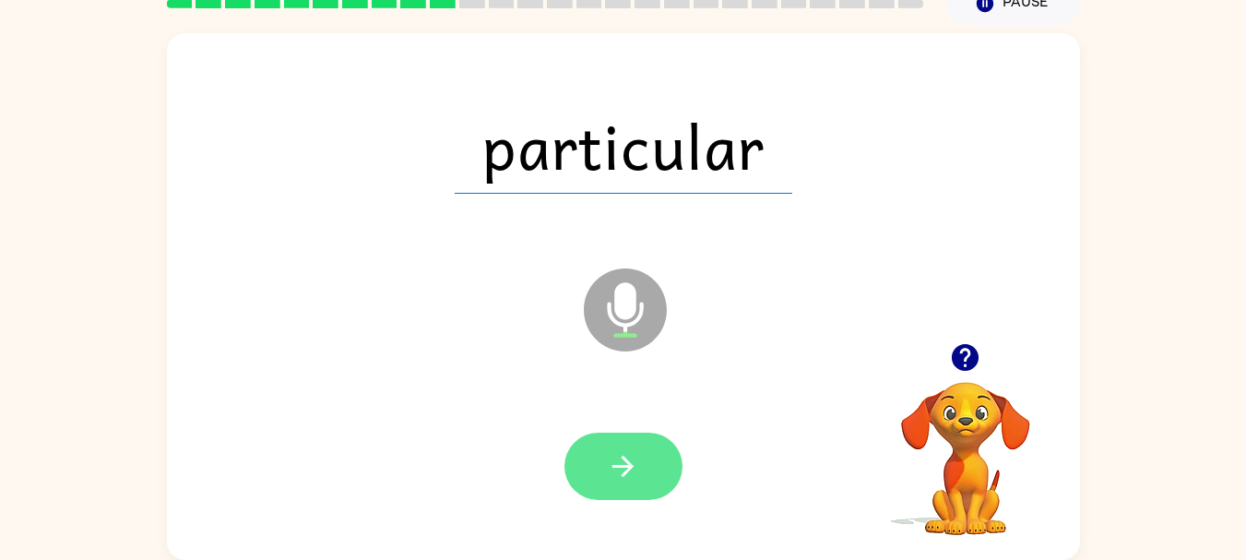
click at [617, 446] on button "button" at bounding box center [624, 466] width 118 height 67
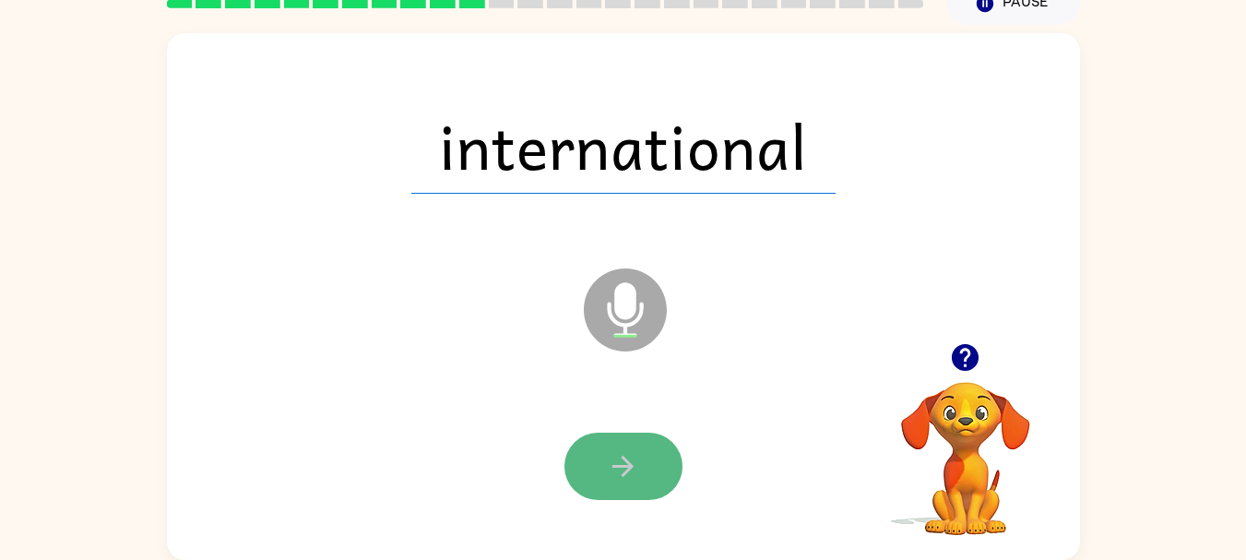
click at [629, 457] on icon "button" at bounding box center [623, 466] width 32 height 32
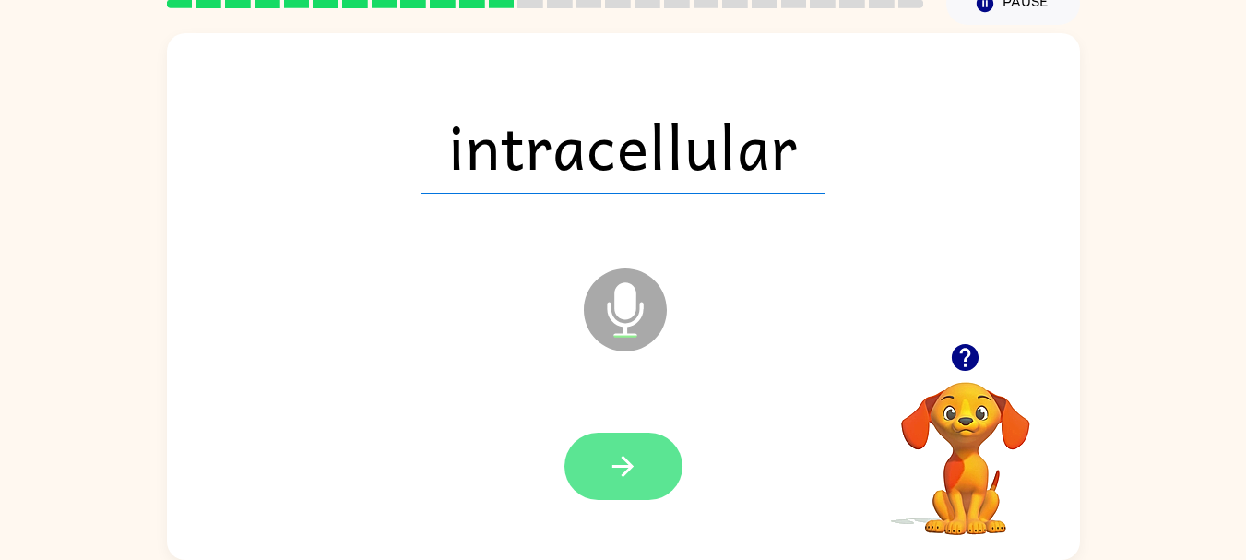
click at [611, 441] on button "button" at bounding box center [624, 466] width 118 height 67
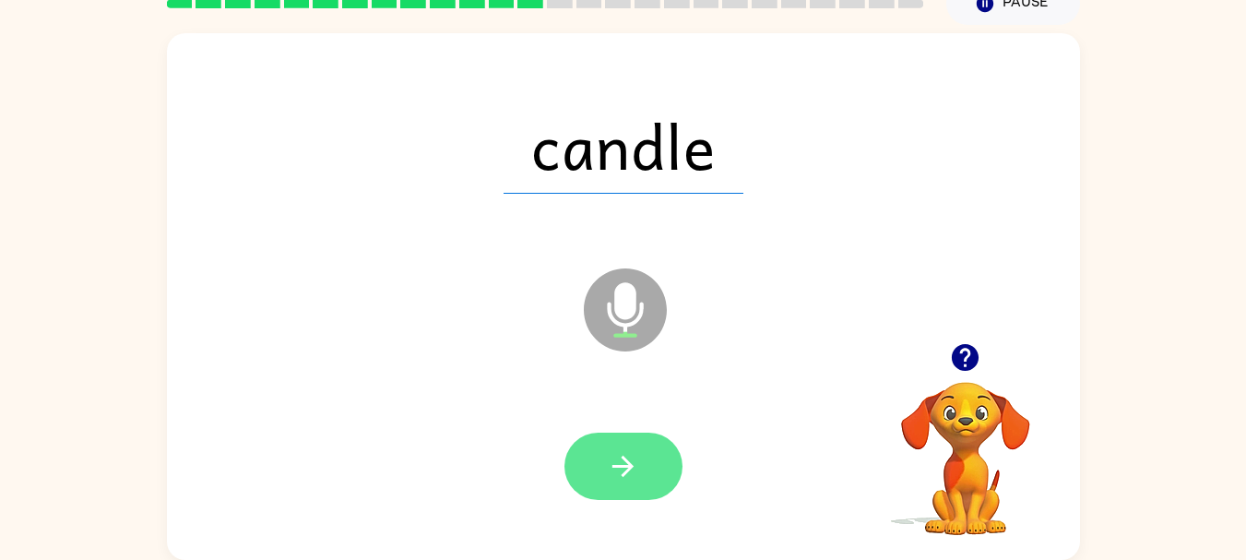
click at [634, 471] on icon "button" at bounding box center [623, 466] width 32 height 32
click at [601, 466] on button "button" at bounding box center [624, 466] width 118 height 67
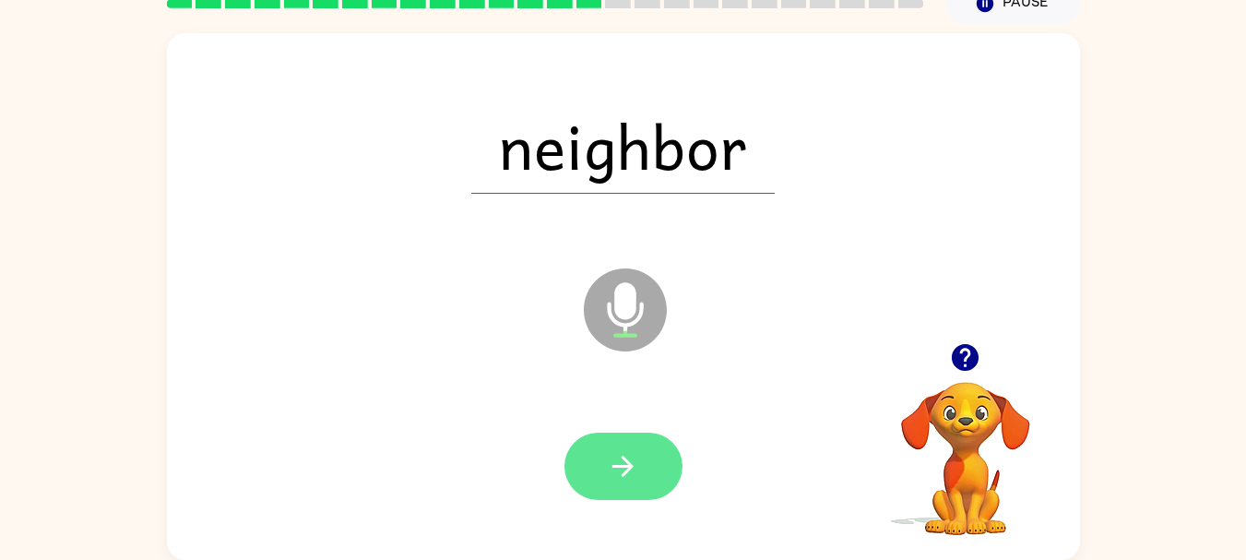
click at [609, 460] on icon "button" at bounding box center [623, 466] width 32 height 32
click at [627, 472] on div at bounding box center [624, 466] width 118 height 67
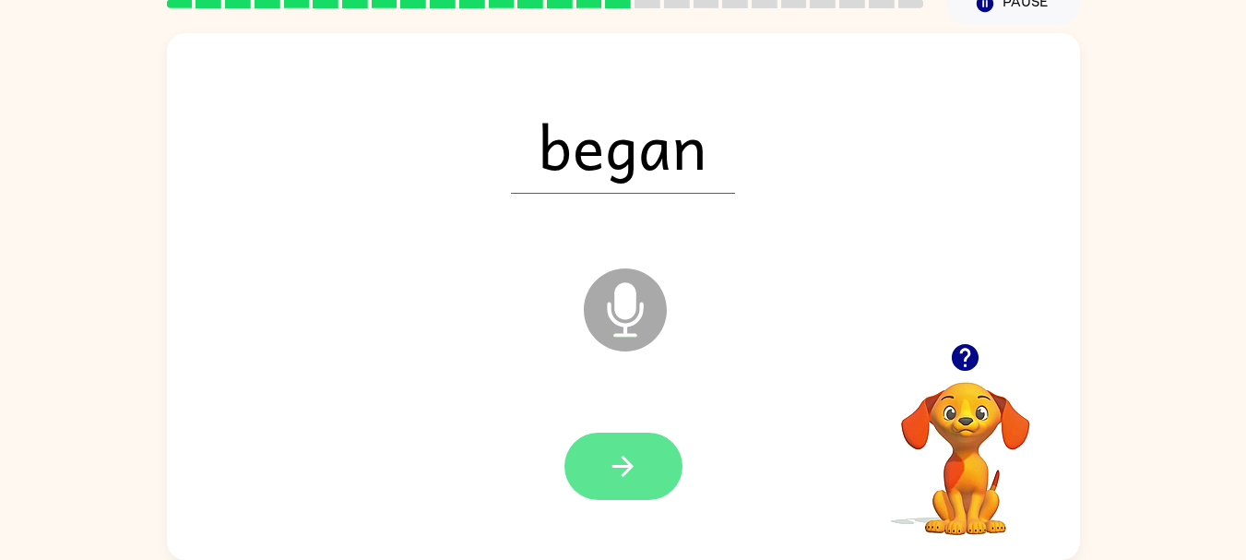
click at [612, 479] on icon "button" at bounding box center [623, 466] width 32 height 32
click at [622, 450] on icon "button" at bounding box center [623, 466] width 32 height 32
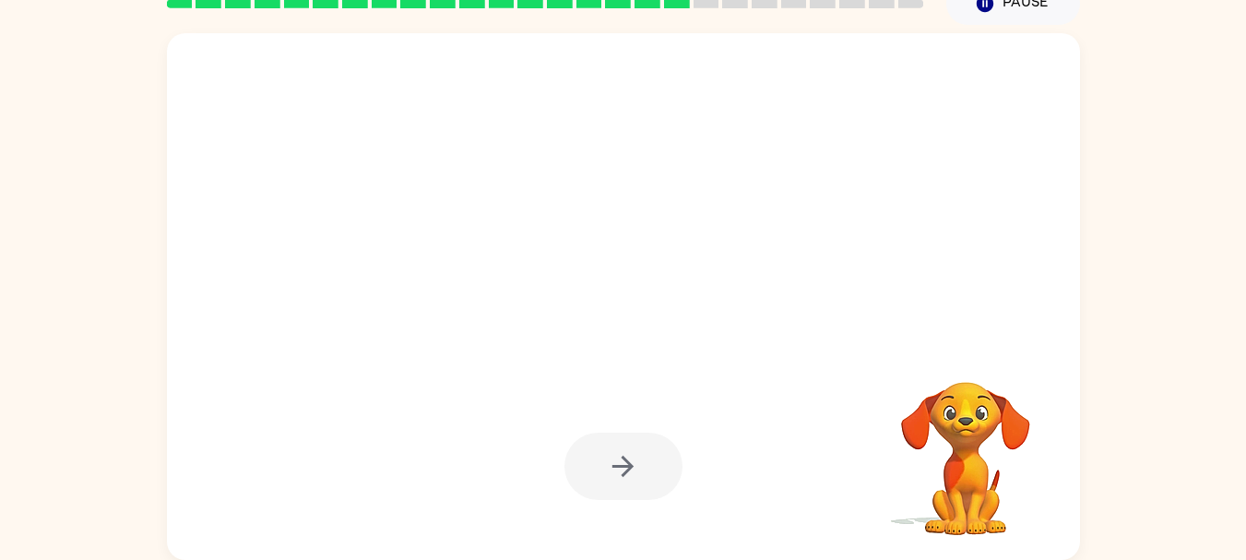
click at [818, 487] on div at bounding box center [623, 466] width 876 height 151
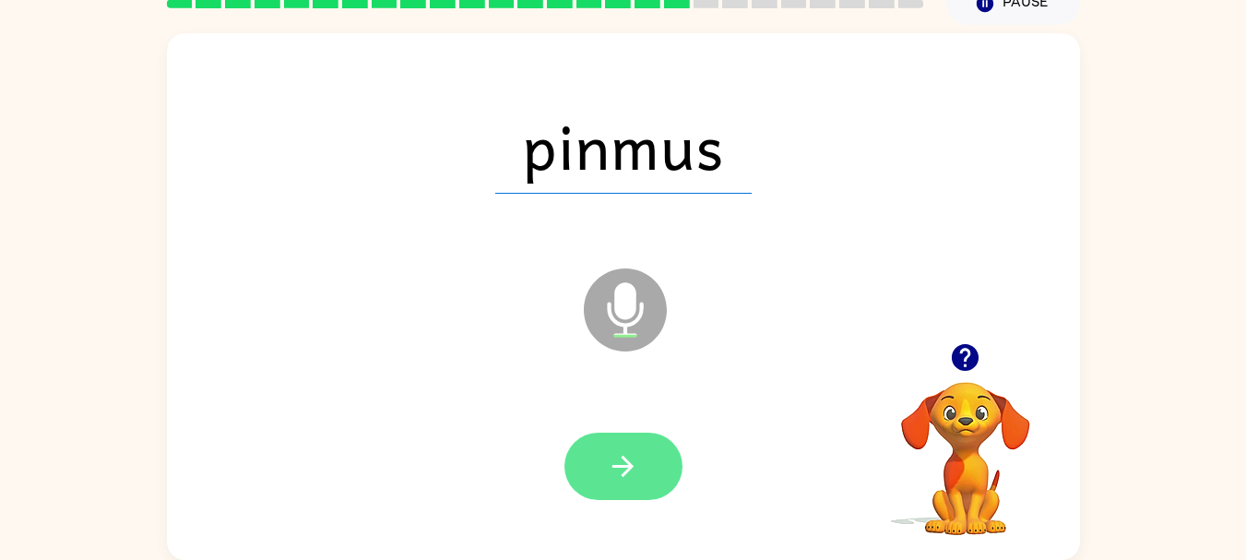
click at [632, 466] on icon "button" at bounding box center [623, 466] width 21 height 21
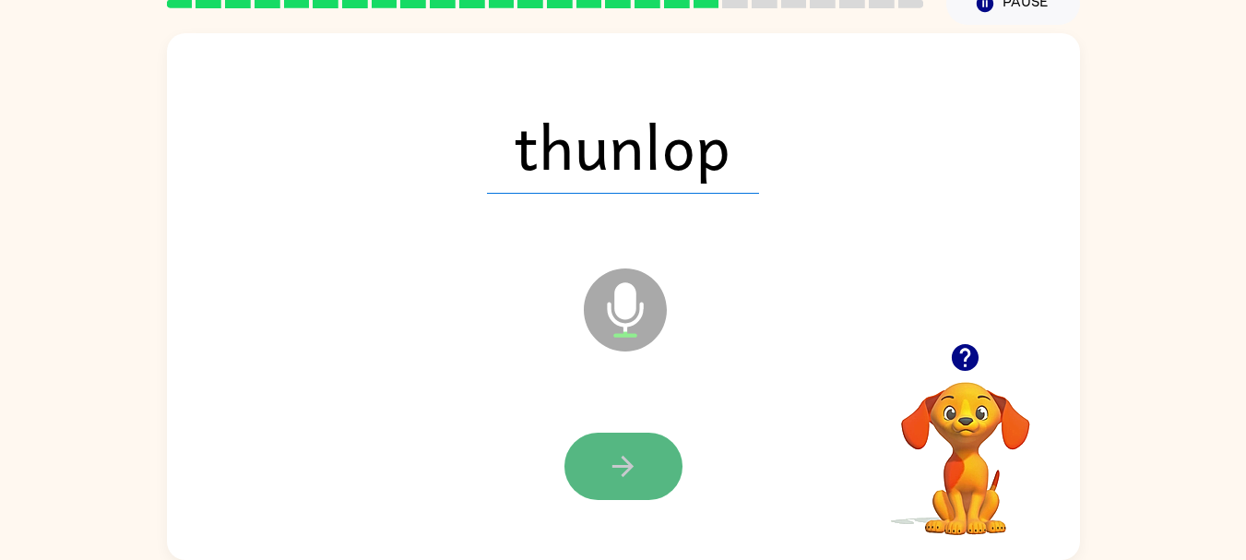
click at [633, 474] on icon "button" at bounding box center [623, 466] width 32 height 32
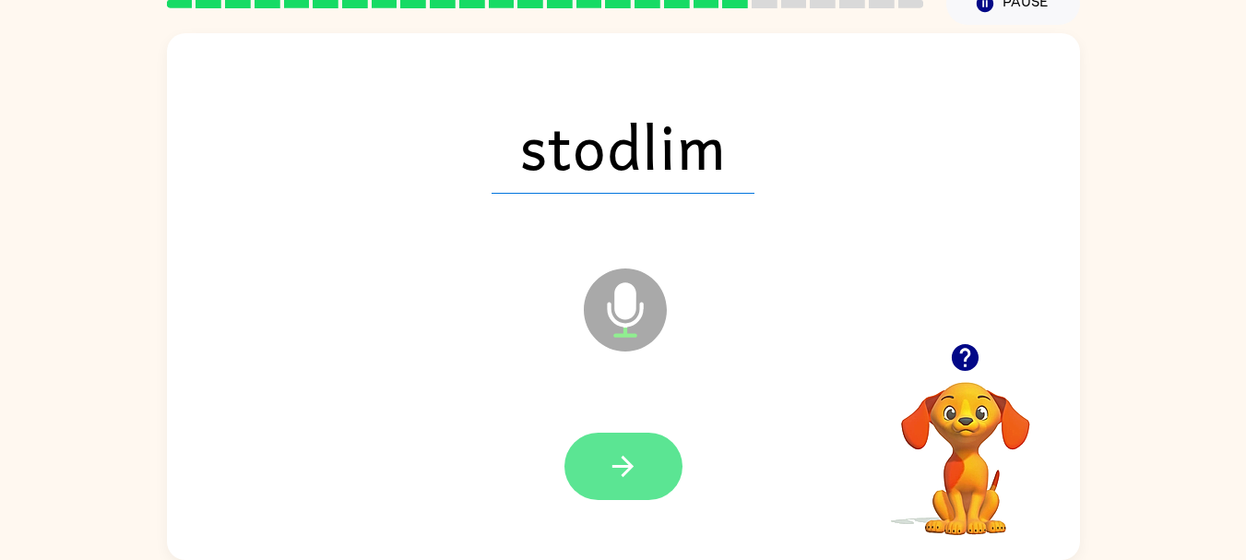
click at [633, 450] on icon "button" at bounding box center [623, 466] width 32 height 32
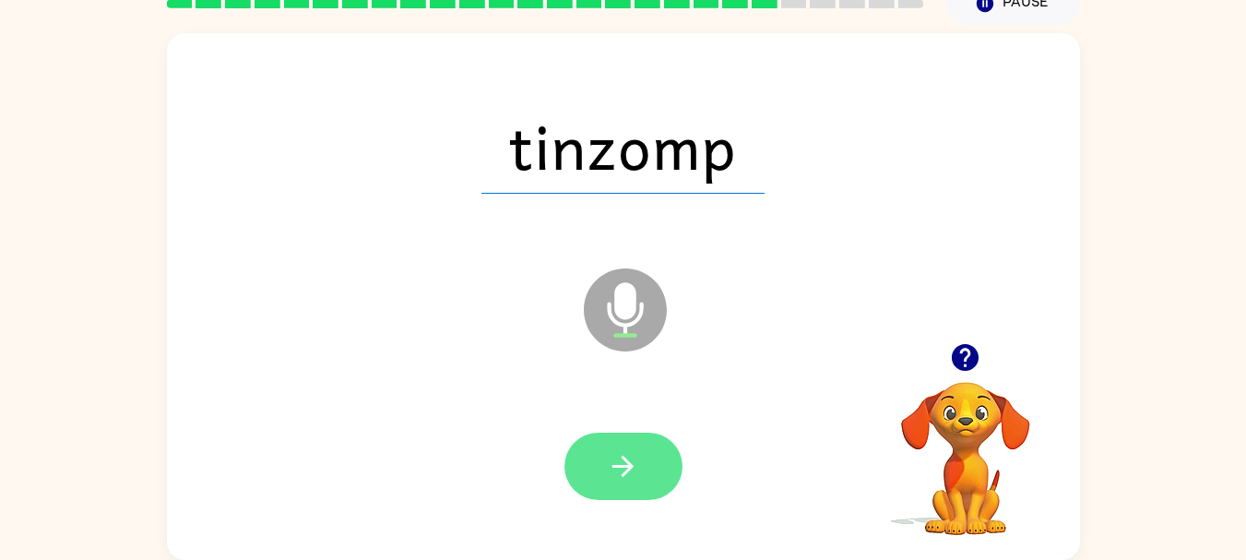
click at [646, 458] on button "button" at bounding box center [624, 466] width 118 height 67
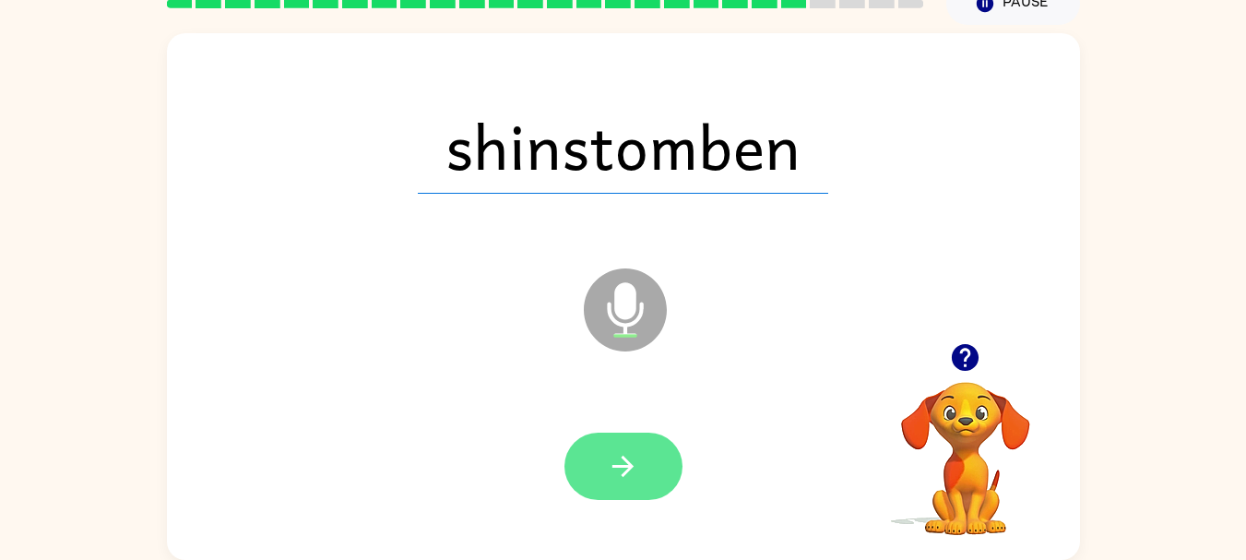
click at [653, 446] on button "button" at bounding box center [624, 466] width 118 height 67
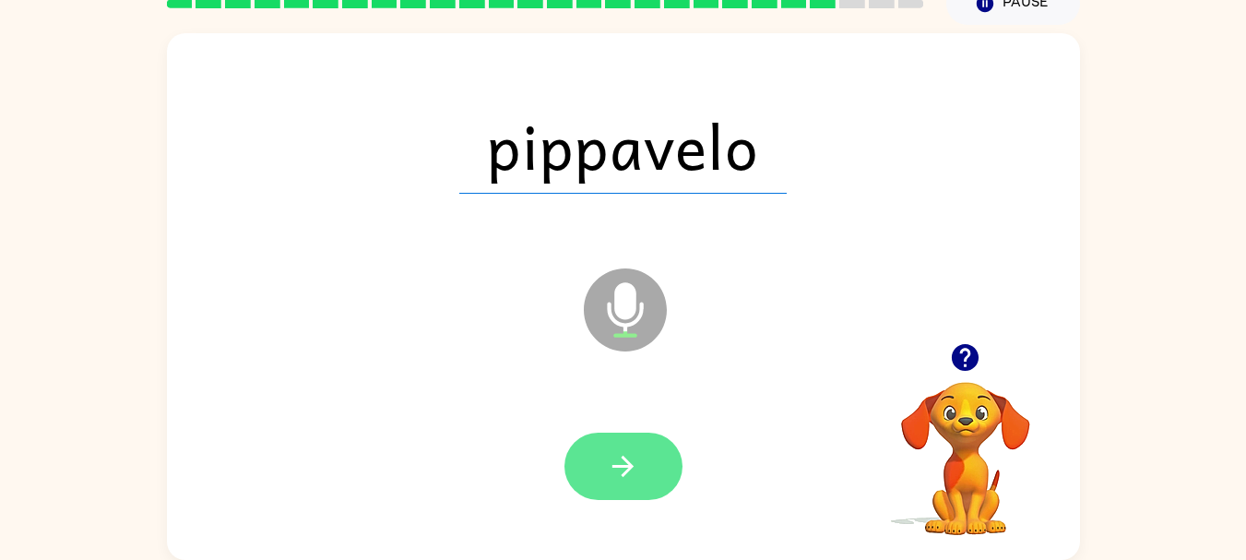
click at [649, 447] on button "button" at bounding box center [624, 466] width 118 height 67
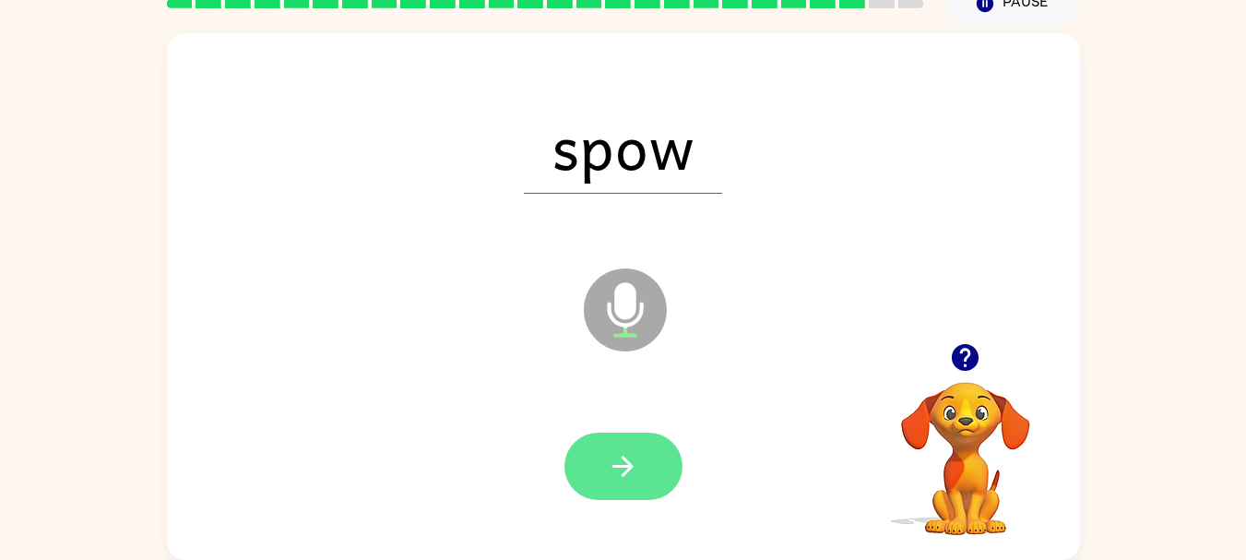
click at [633, 454] on icon "button" at bounding box center [623, 466] width 32 height 32
click at [611, 470] on icon "button" at bounding box center [623, 466] width 32 height 32
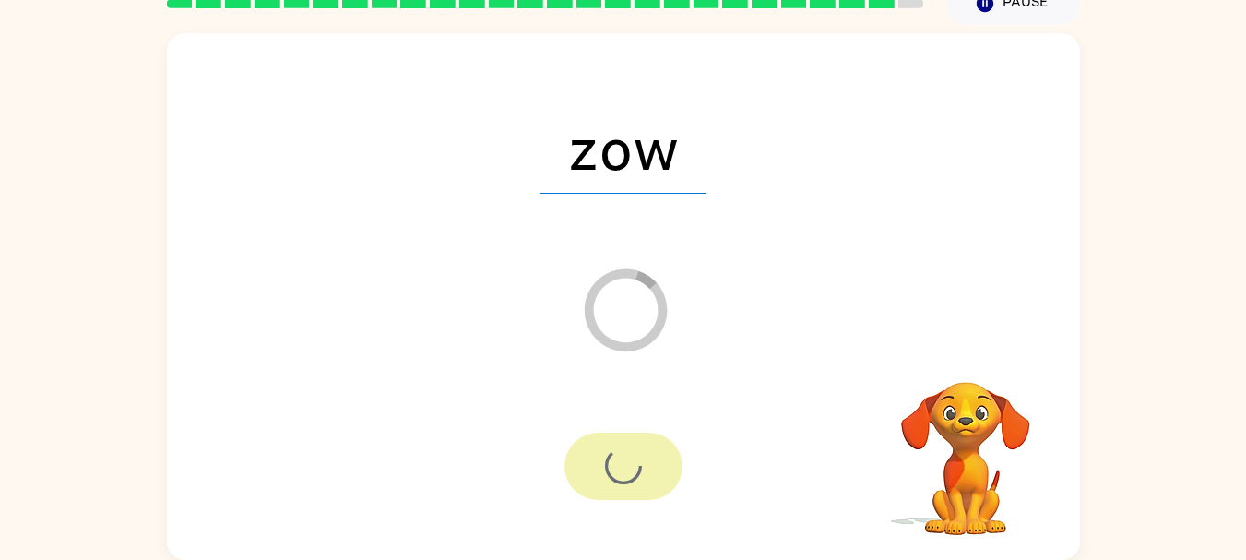
scroll to position [55, 0]
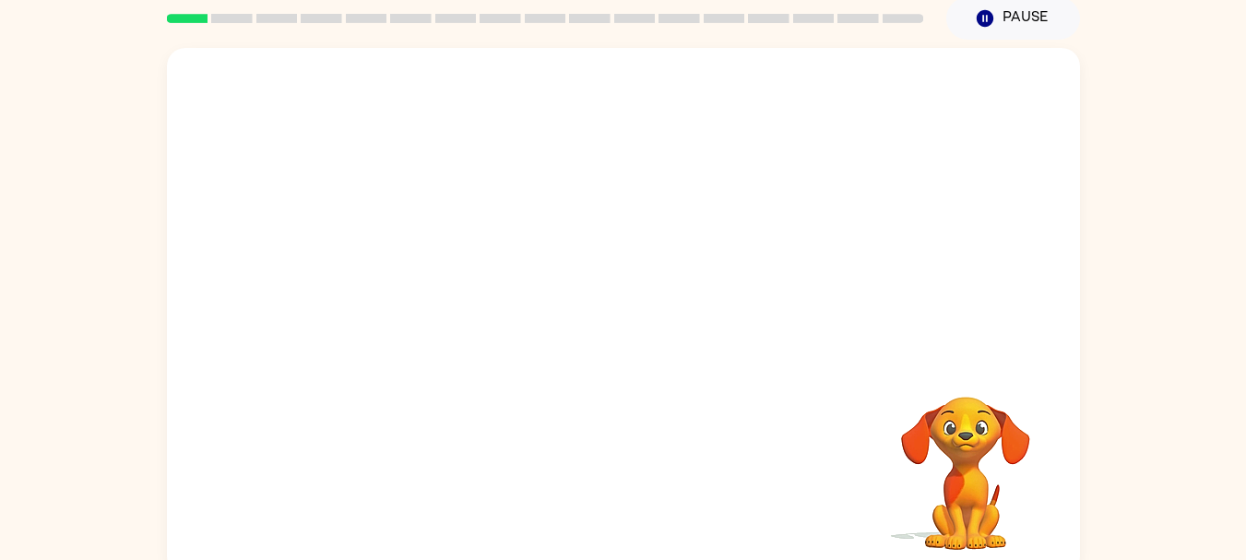
scroll to position [89, 0]
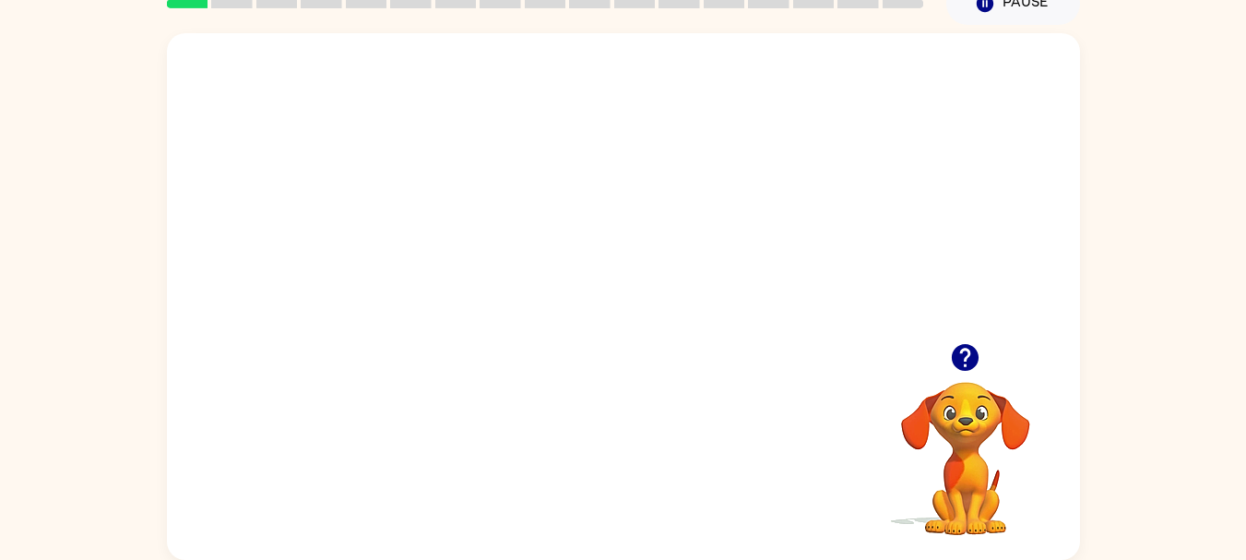
click at [838, 156] on video "Your browser must support playing .mp4 files to use Literably. Please try using…" at bounding box center [623, 188] width 913 height 310
click at [970, 337] on button "button" at bounding box center [965, 357] width 47 height 47
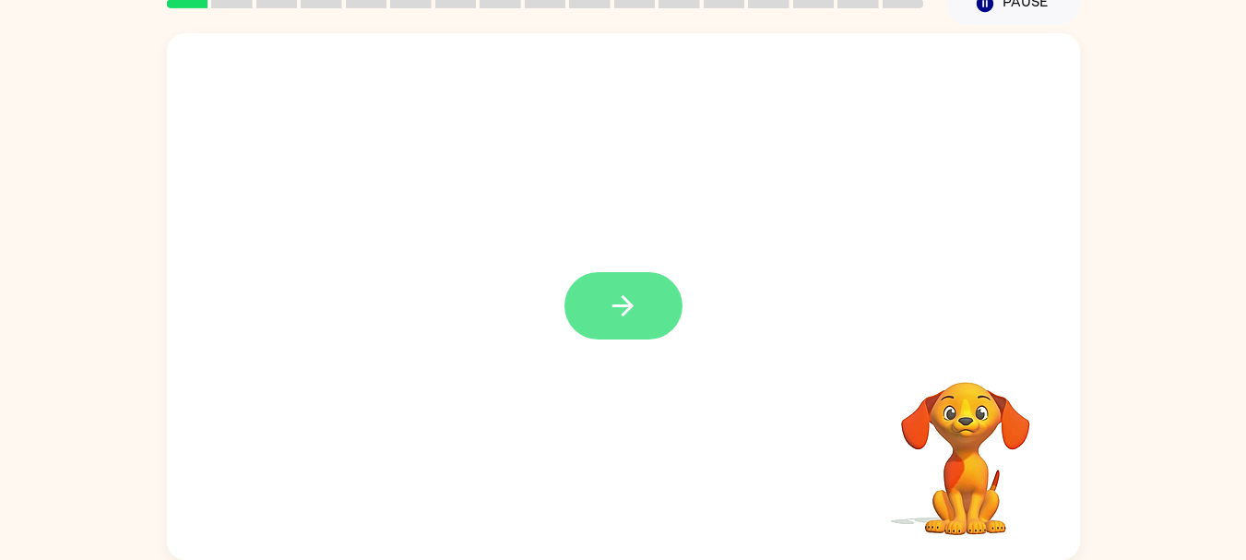
click at [636, 309] on icon "button" at bounding box center [623, 306] width 32 height 32
click at [959, 418] on video "Your browser must support playing .mp4 files to use Literably. Please try using…" at bounding box center [966, 445] width 184 height 184
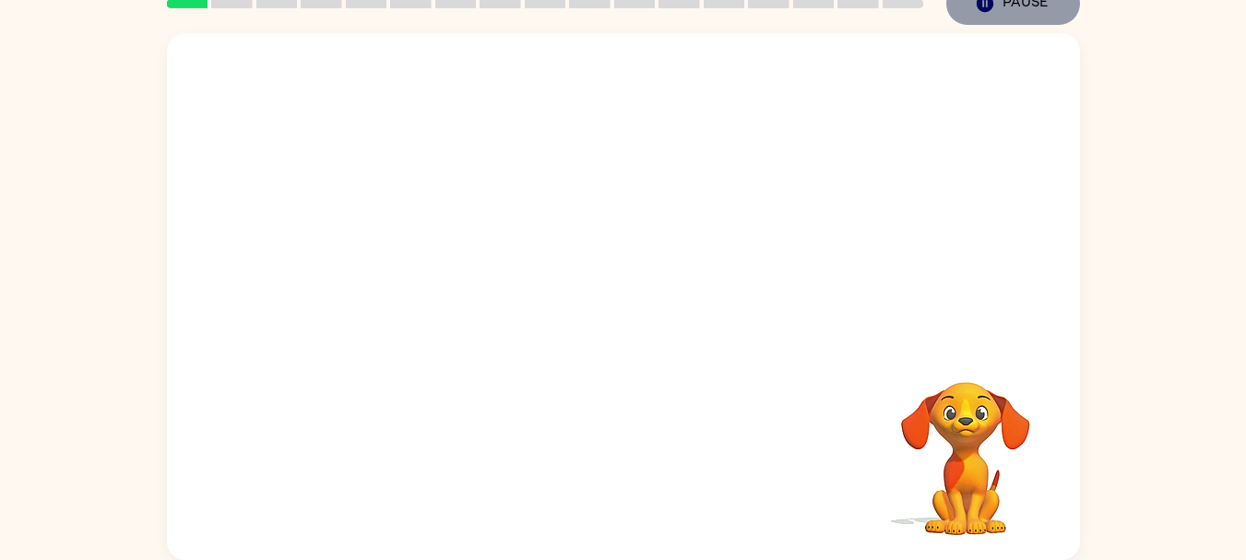
click at [1028, 4] on button "Pause Pause" at bounding box center [1013, 3] width 134 height 42
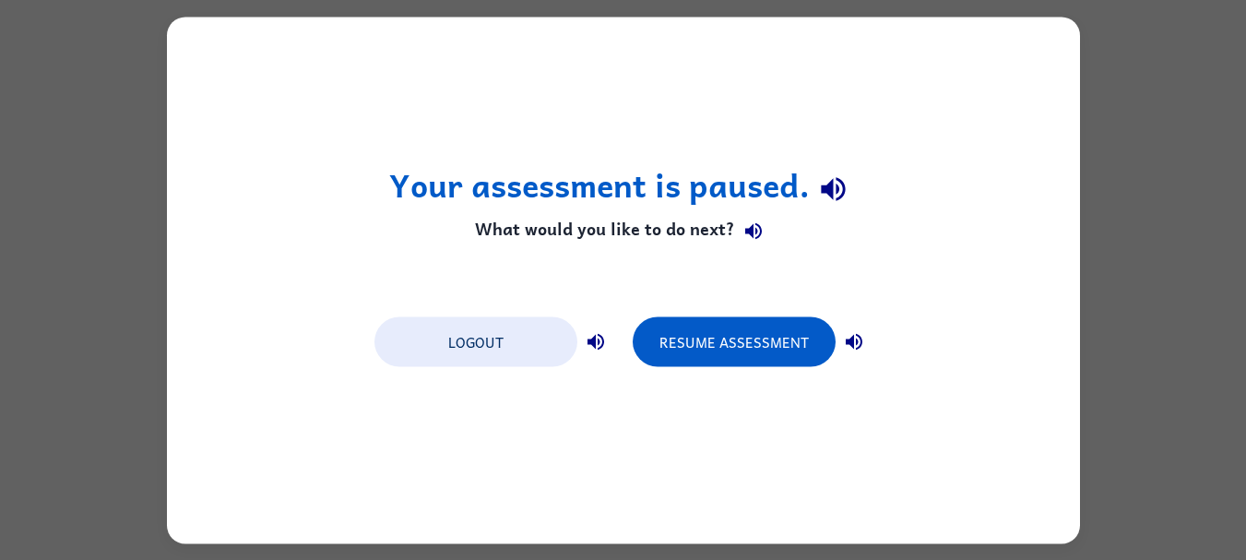
scroll to position [0, 0]
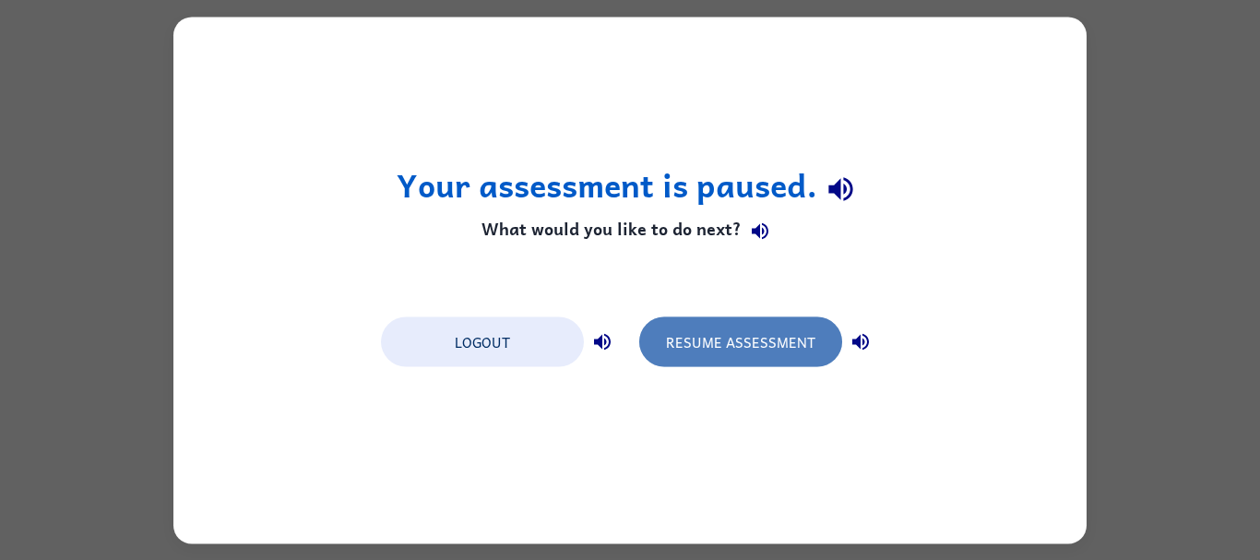
click at [722, 339] on button "Resume Assessment" at bounding box center [740, 341] width 203 height 50
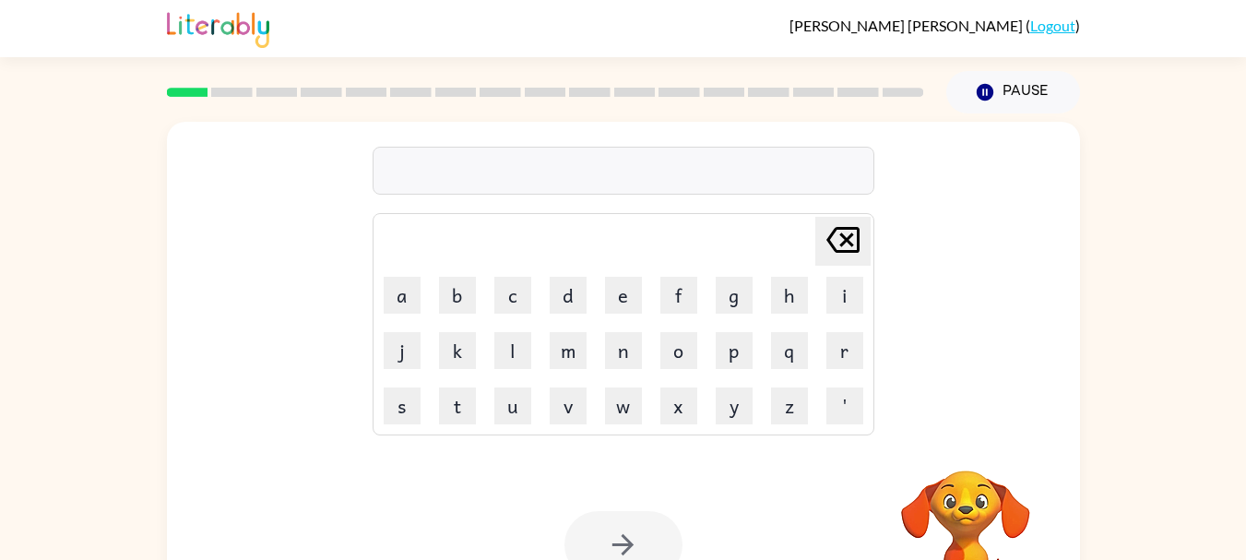
scroll to position [37, 0]
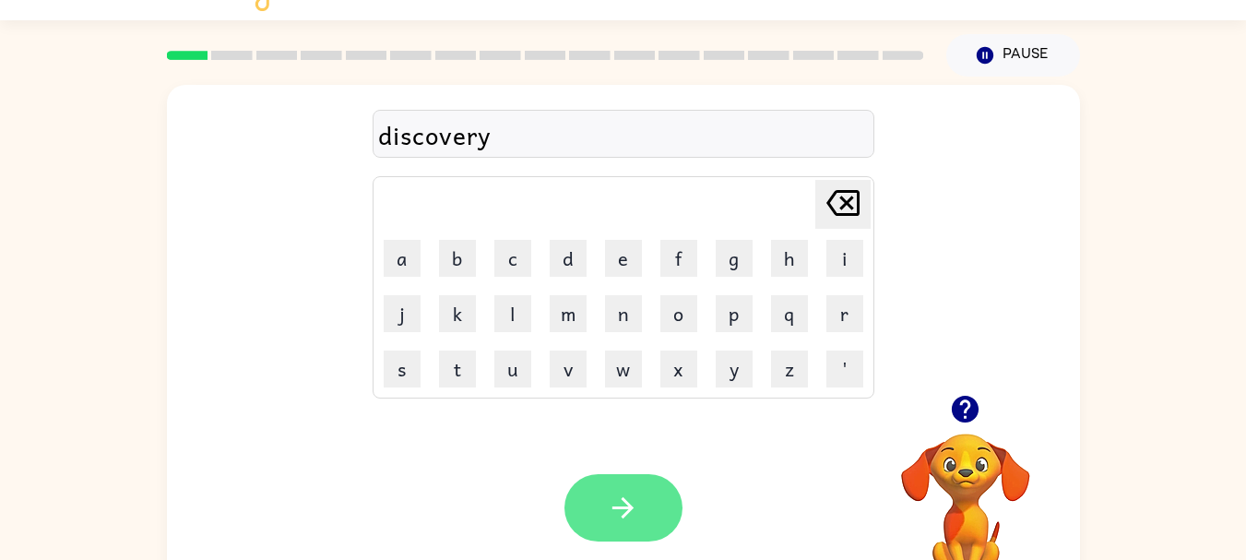
click at [625, 513] on icon "button" at bounding box center [623, 507] width 21 height 21
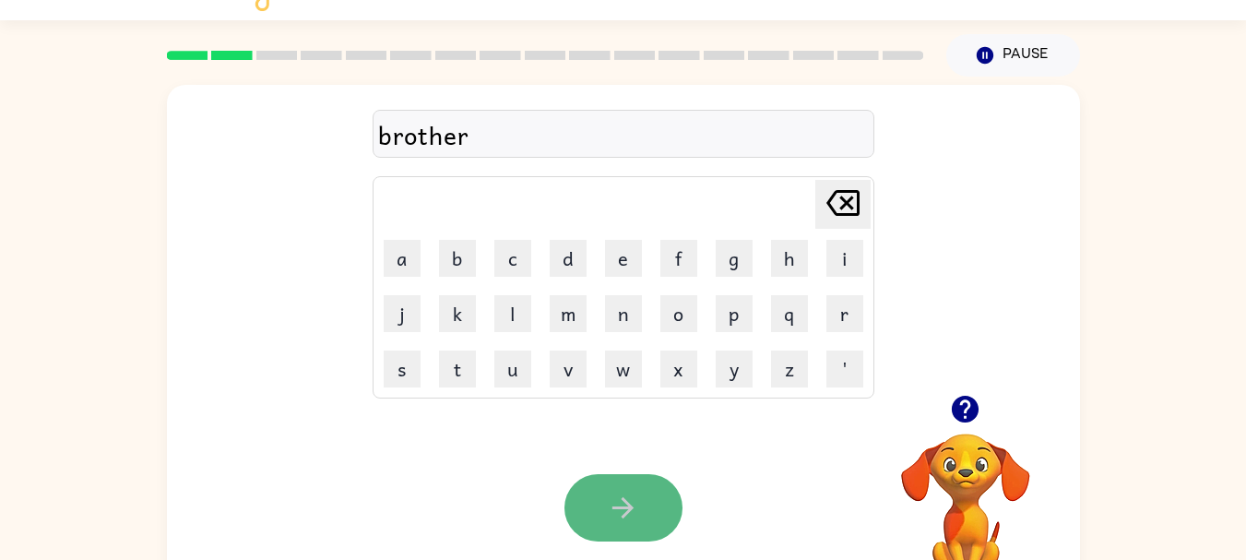
click at [624, 516] on icon "button" at bounding box center [623, 507] width 21 height 21
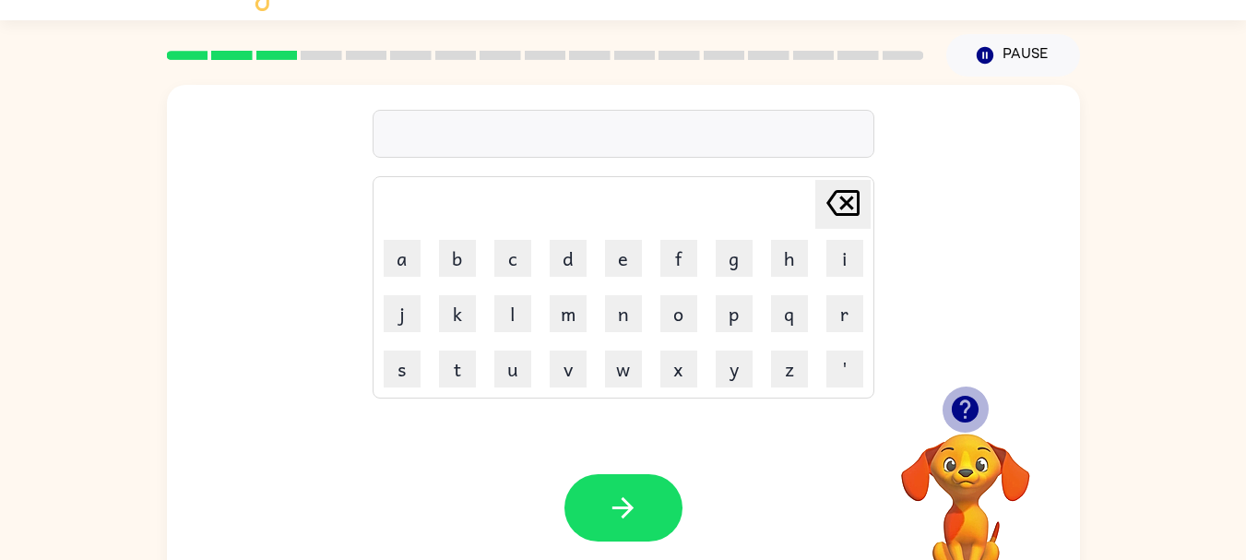
click at [973, 408] on icon "button" at bounding box center [965, 409] width 27 height 27
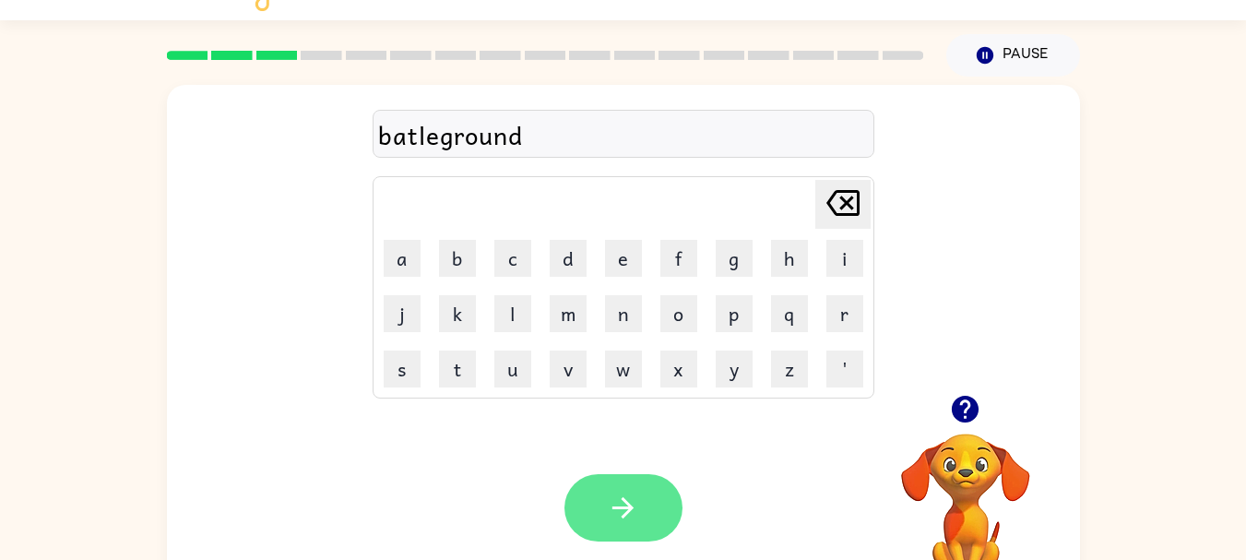
click at [621, 494] on icon "button" at bounding box center [623, 508] width 32 height 32
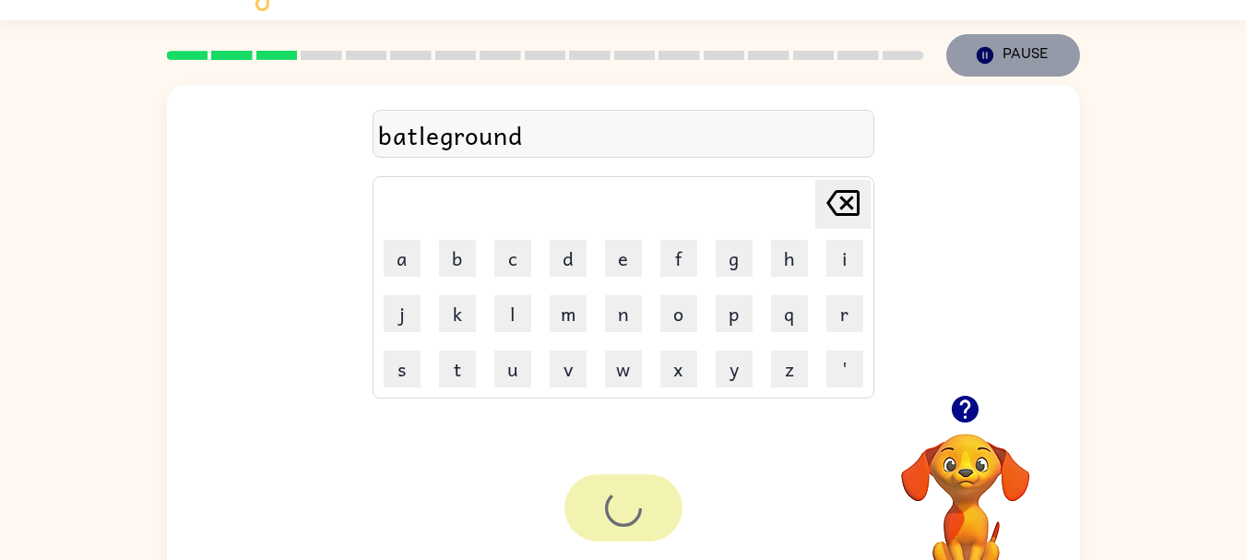
click at [989, 49] on icon "button" at bounding box center [984, 55] width 17 height 17
click at [978, 50] on icon "Pause" at bounding box center [985, 55] width 20 height 20
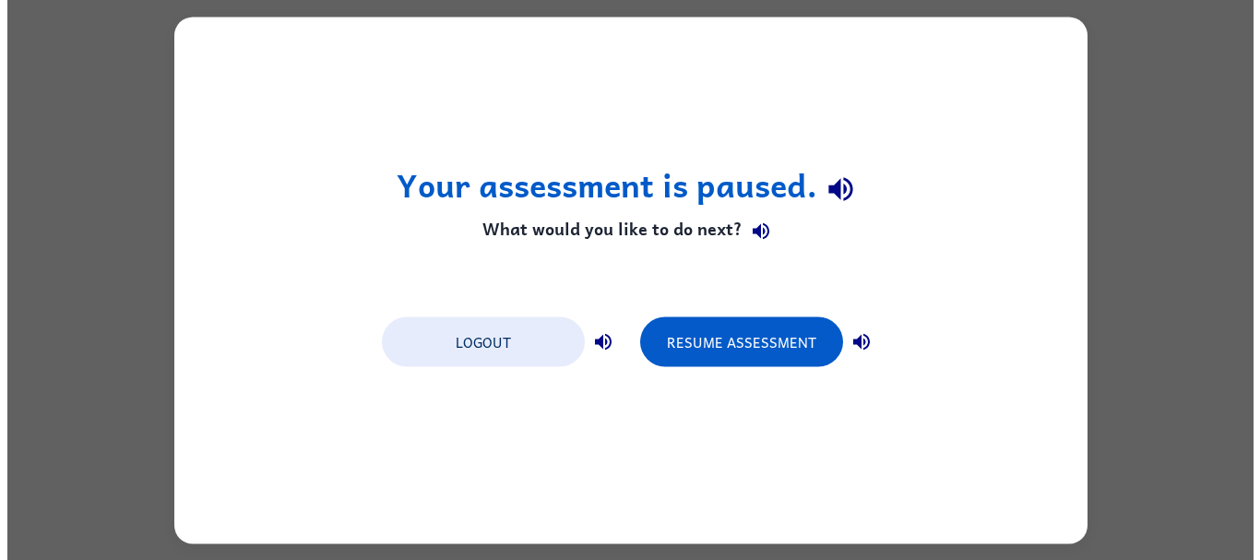
scroll to position [0, 0]
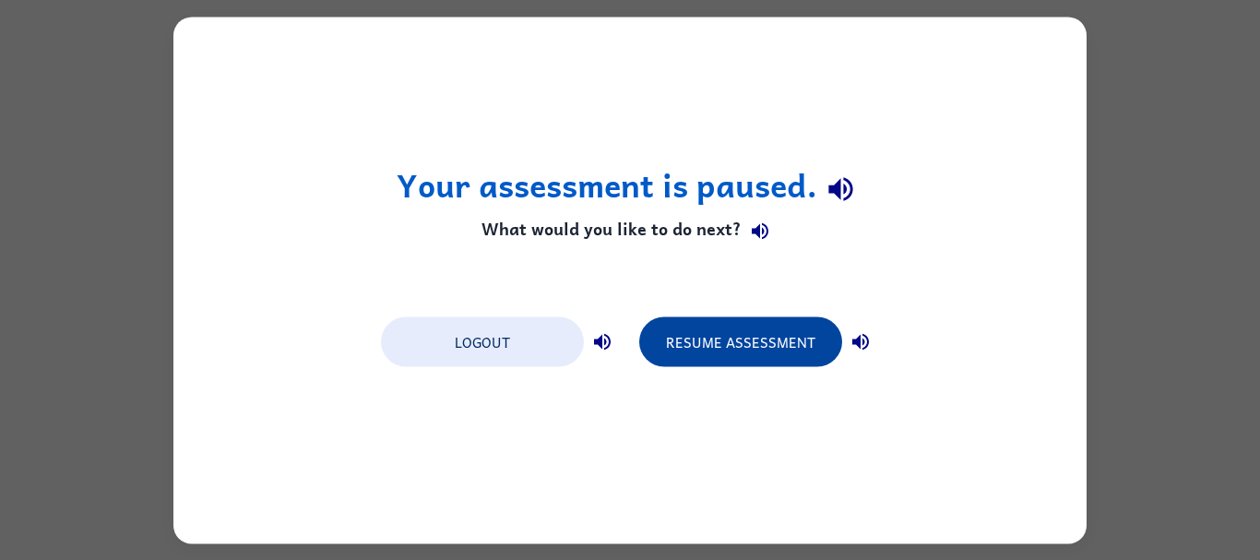
click at [736, 332] on button "Resume Assessment" at bounding box center [740, 341] width 203 height 50
